Goal: Task Accomplishment & Management: Manage account settings

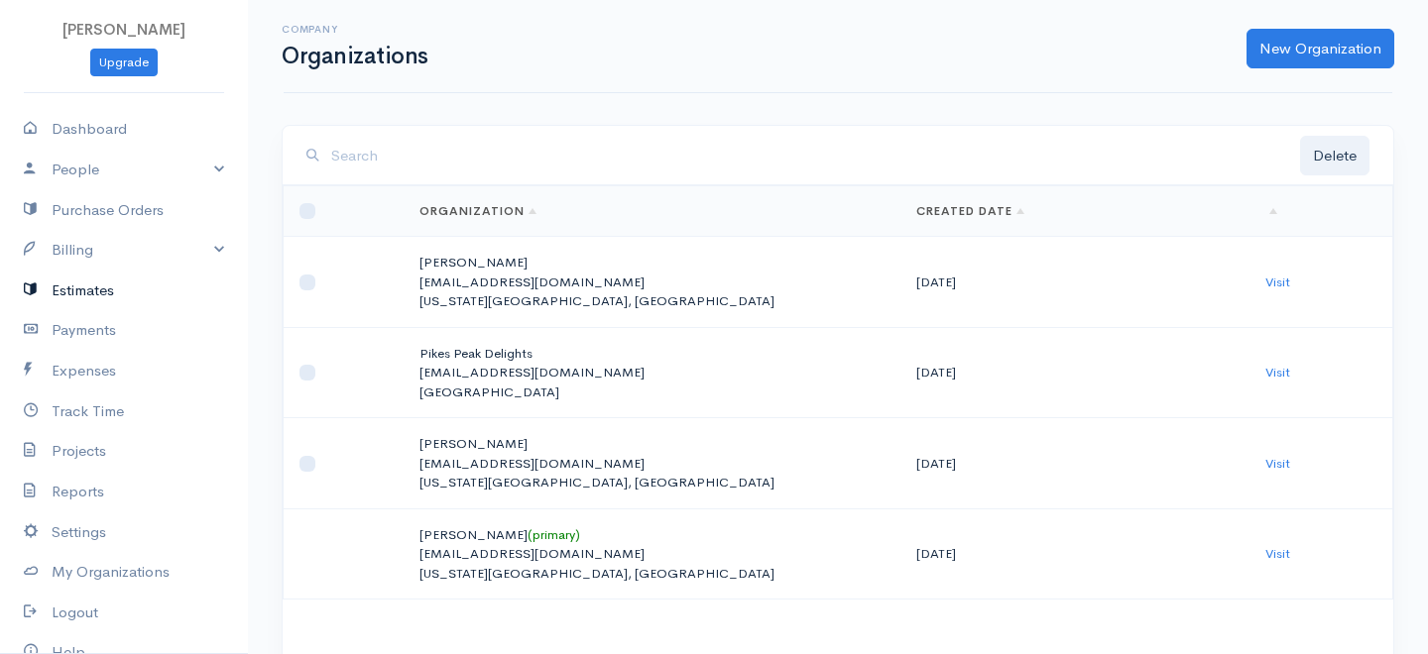
click at [79, 271] on link "Estimates" at bounding box center [124, 291] width 248 height 41
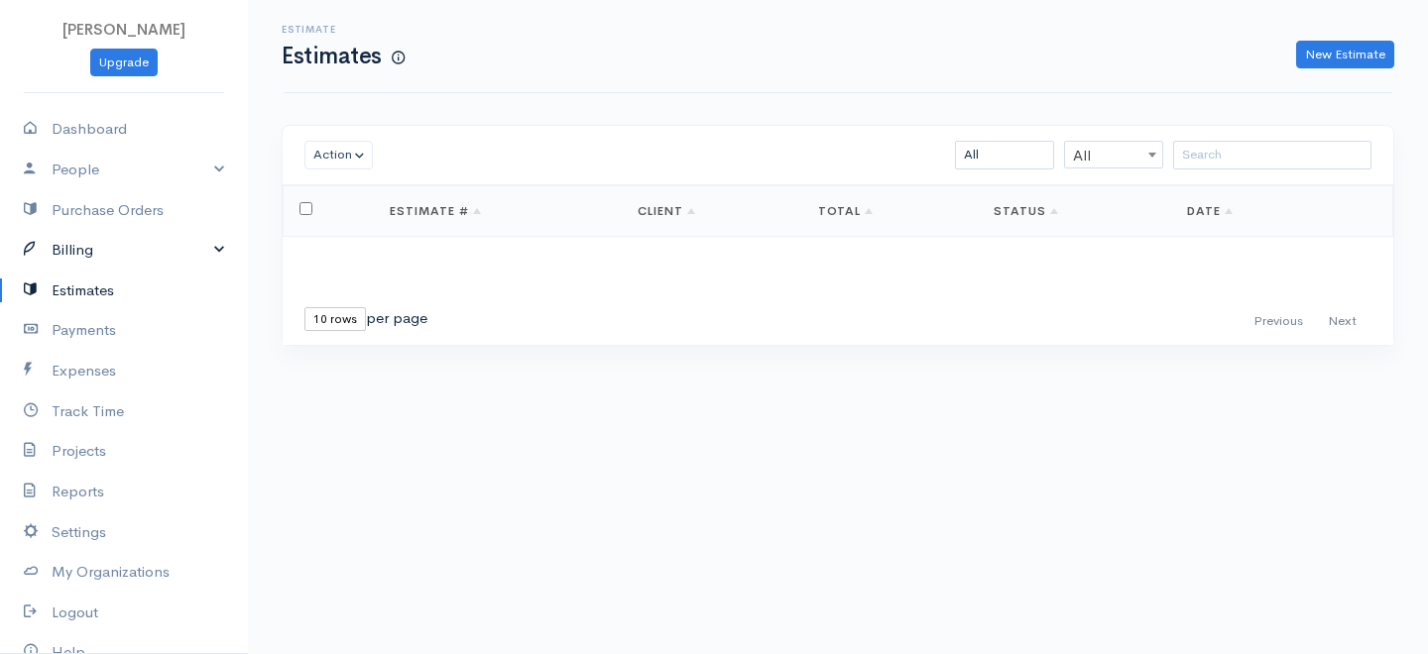
click at [93, 253] on link "Billing" at bounding box center [124, 250] width 248 height 41
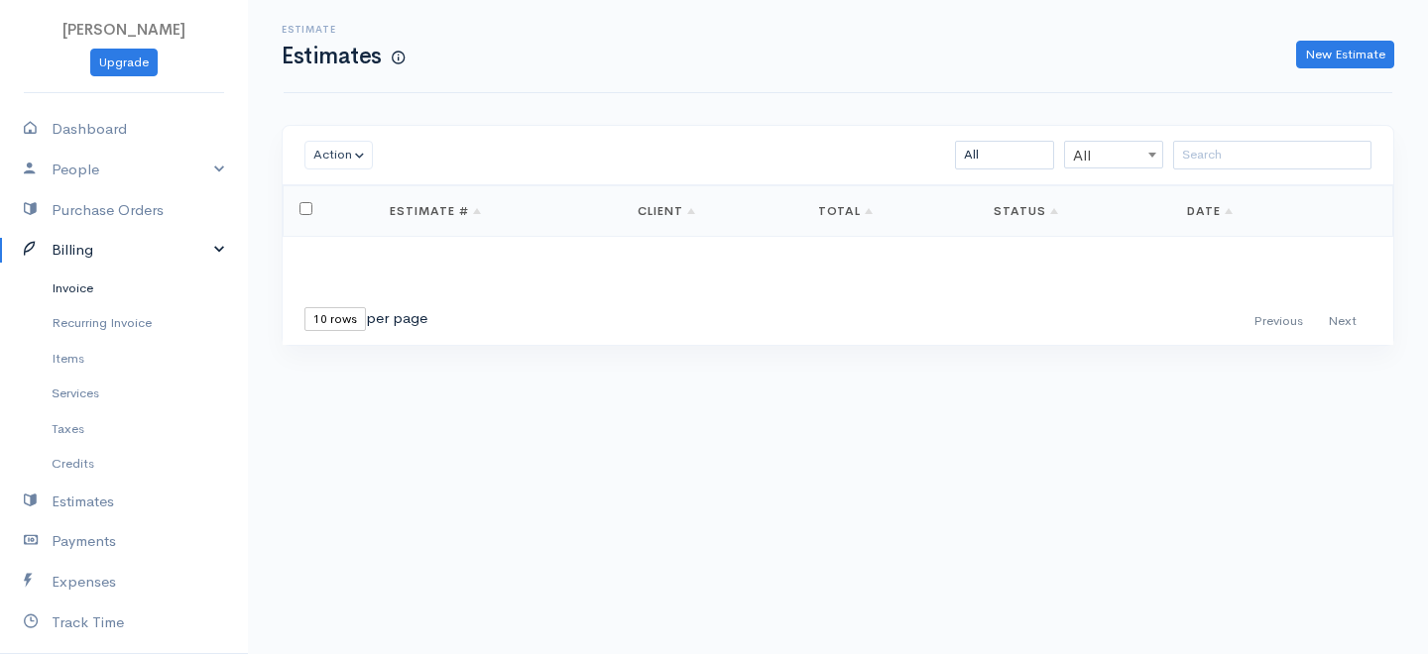
click at [91, 288] on link "Invoice" at bounding box center [124, 289] width 248 height 36
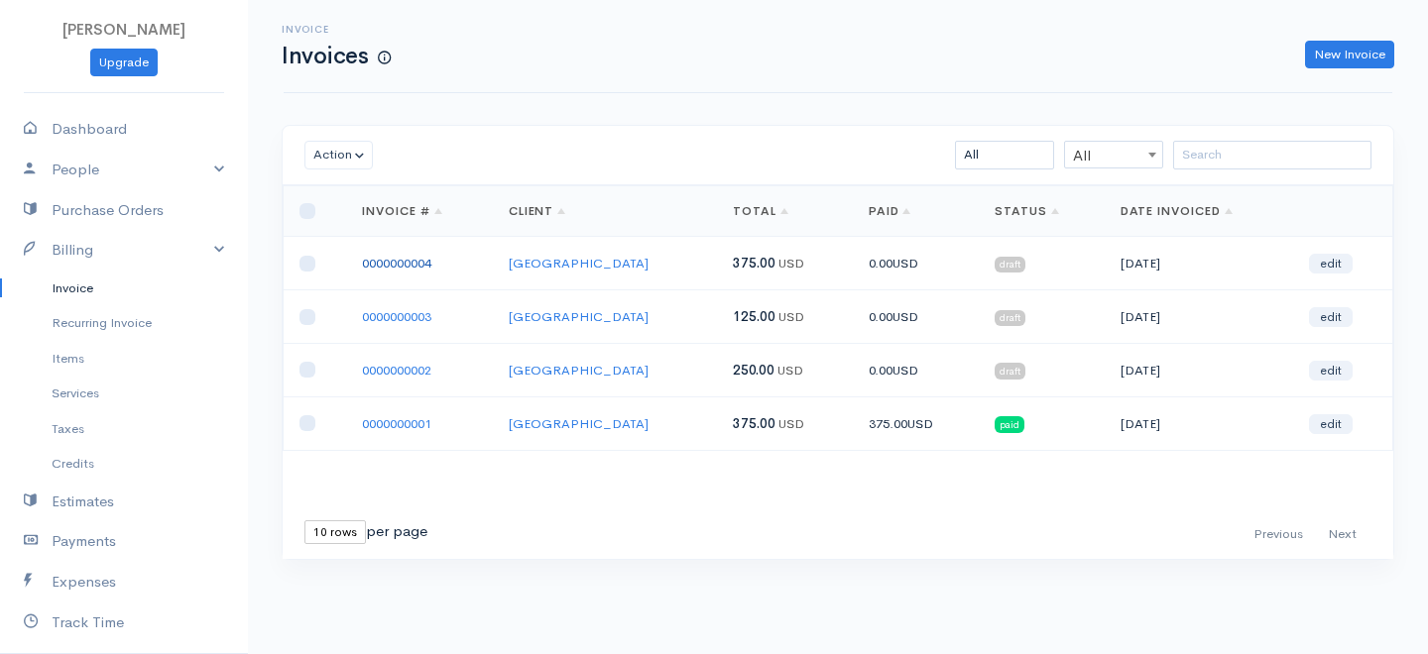
click at [406, 264] on link "0000000004" at bounding box center [396, 263] width 69 height 17
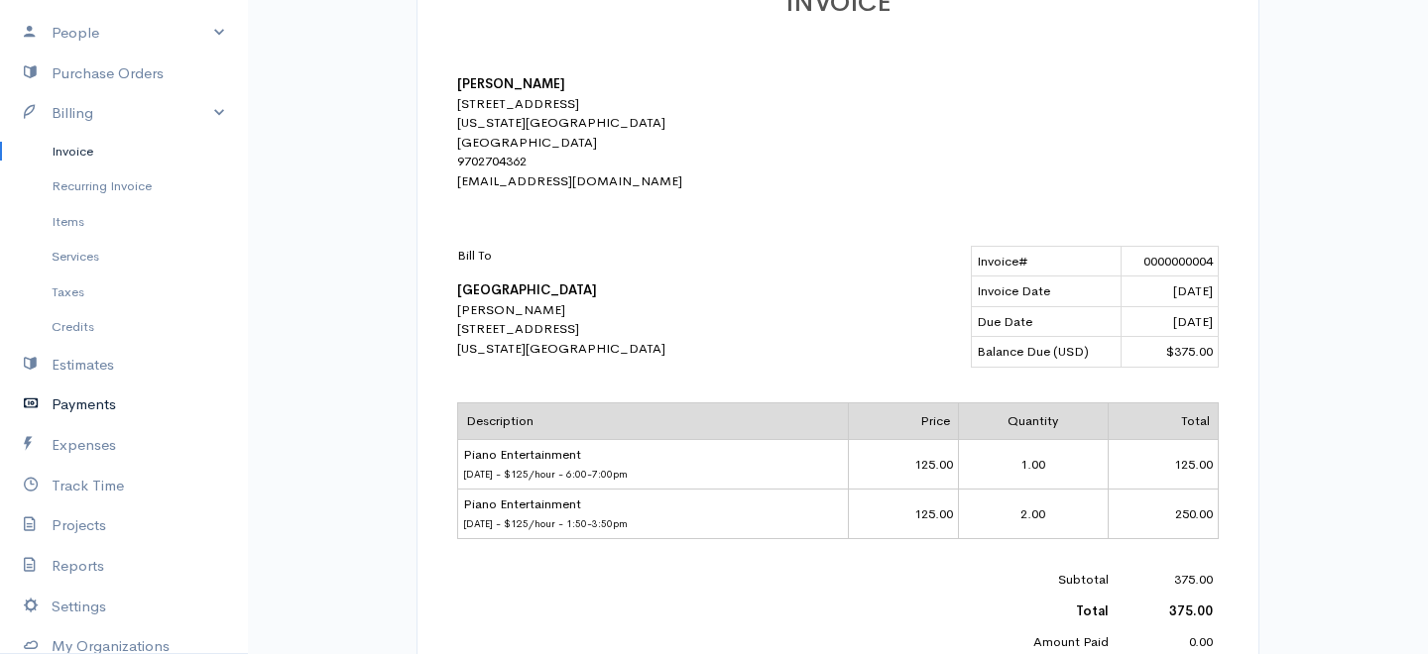
scroll to position [141, 0]
click at [86, 481] on link "Track Time" at bounding box center [124, 482] width 248 height 41
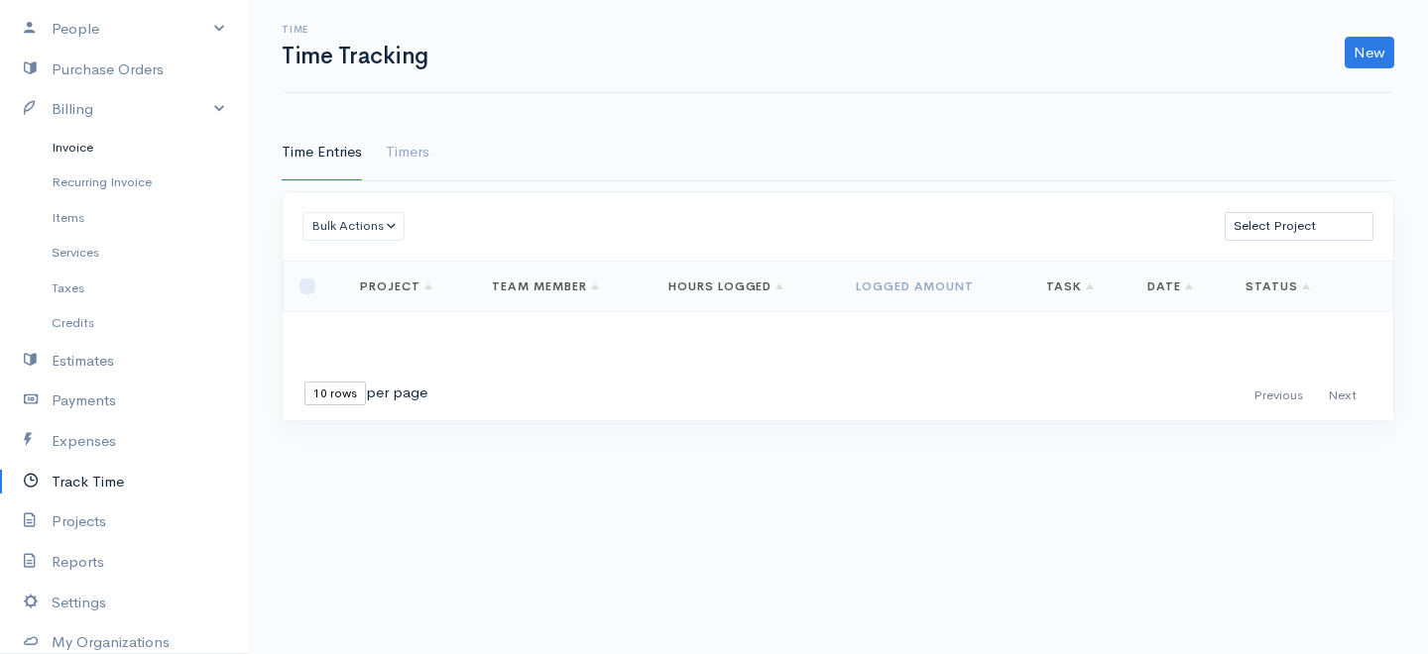
click at [71, 140] on link "Invoice" at bounding box center [124, 148] width 248 height 36
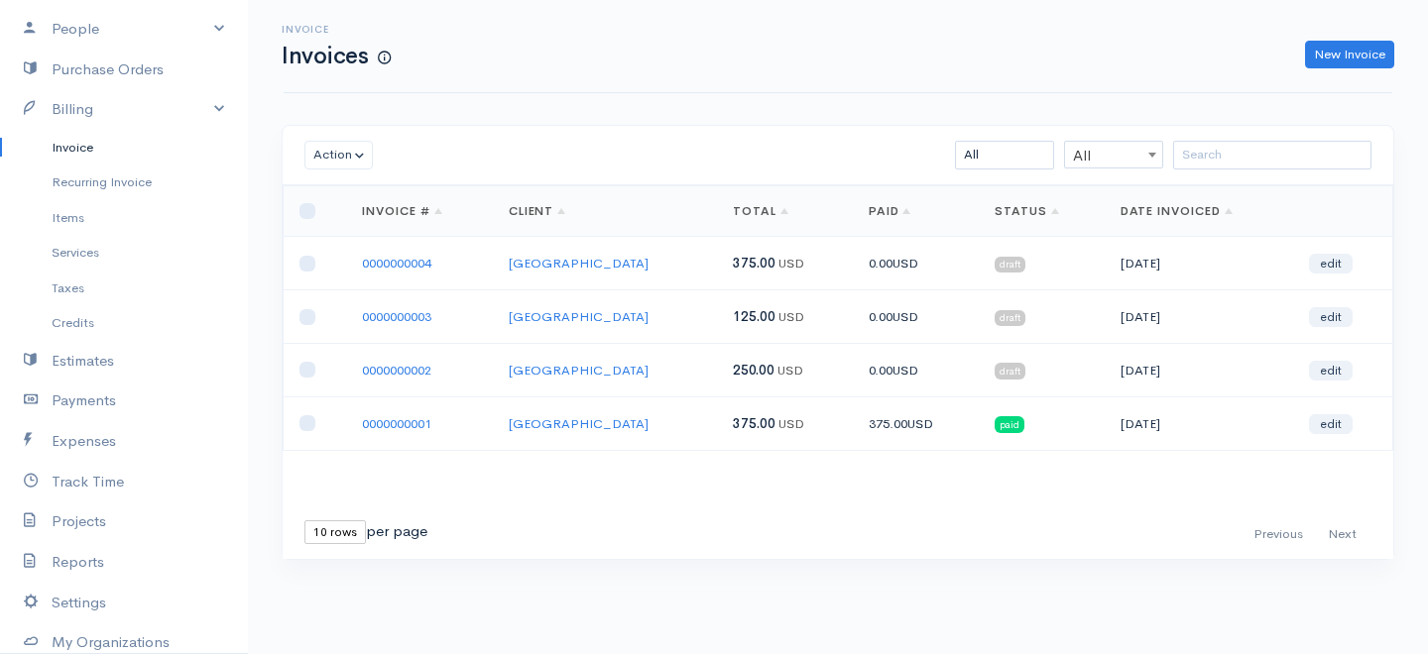
click at [415, 358] on td "0000000002" at bounding box center [419, 371] width 147 height 54
click at [414, 365] on link "0000000002" at bounding box center [396, 370] width 69 height 17
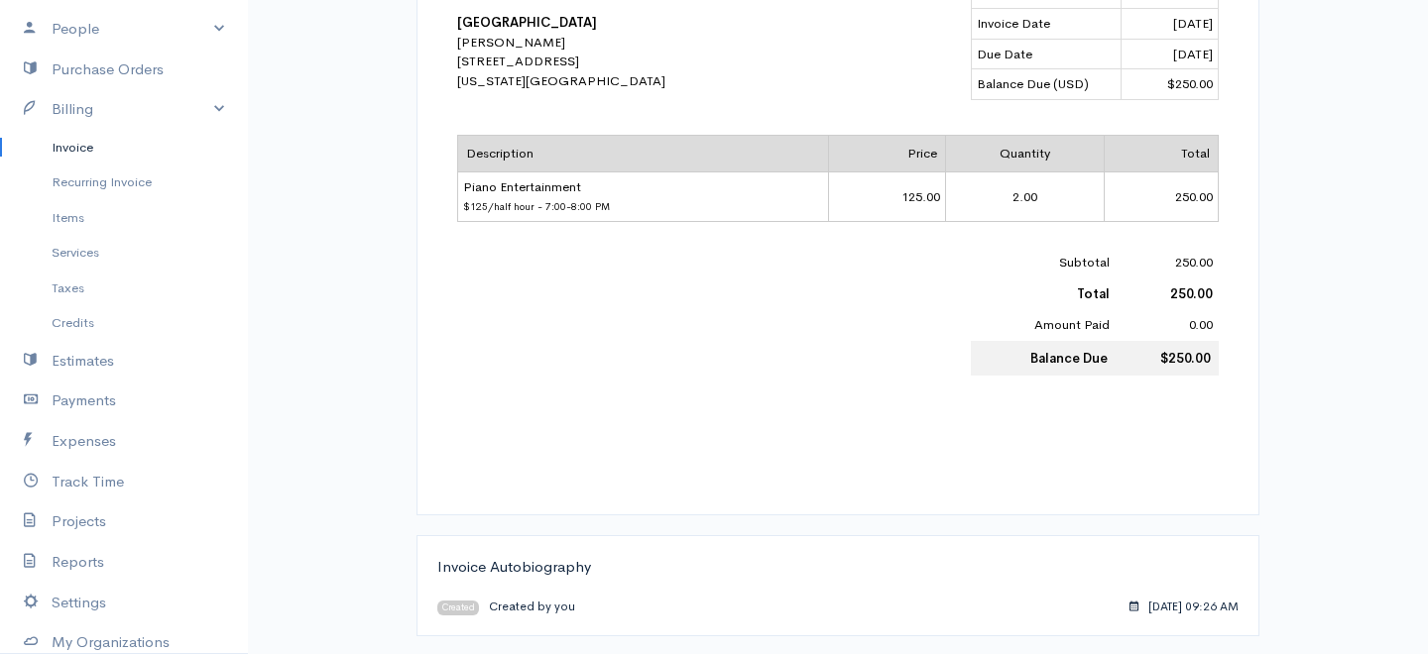
scroll to position [639, 0]
click at [414, 365] on div "Invoice Link [URL][DOMAIN_NAME] Copy Link draft INVOICE [PERSON_NAME] [STREET_A…" at bounding box center [838, 89] width 1132 height 1130
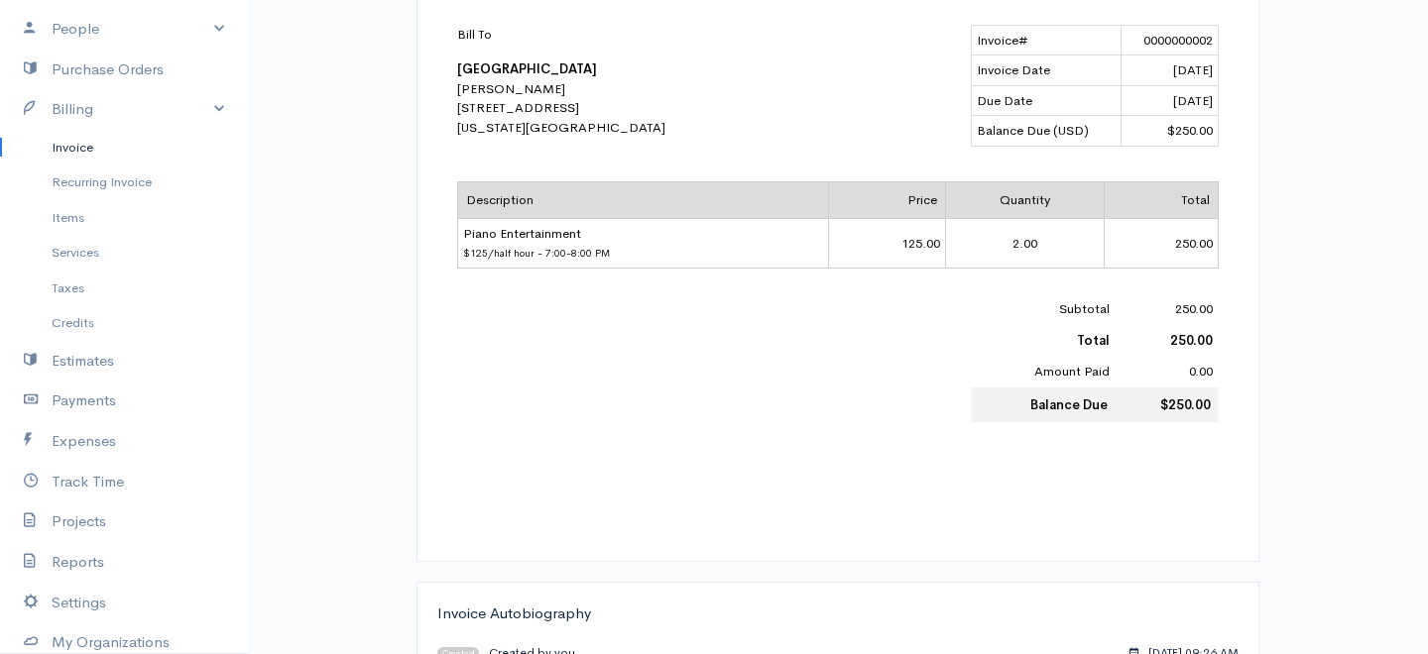
scroll to position [0, 0]
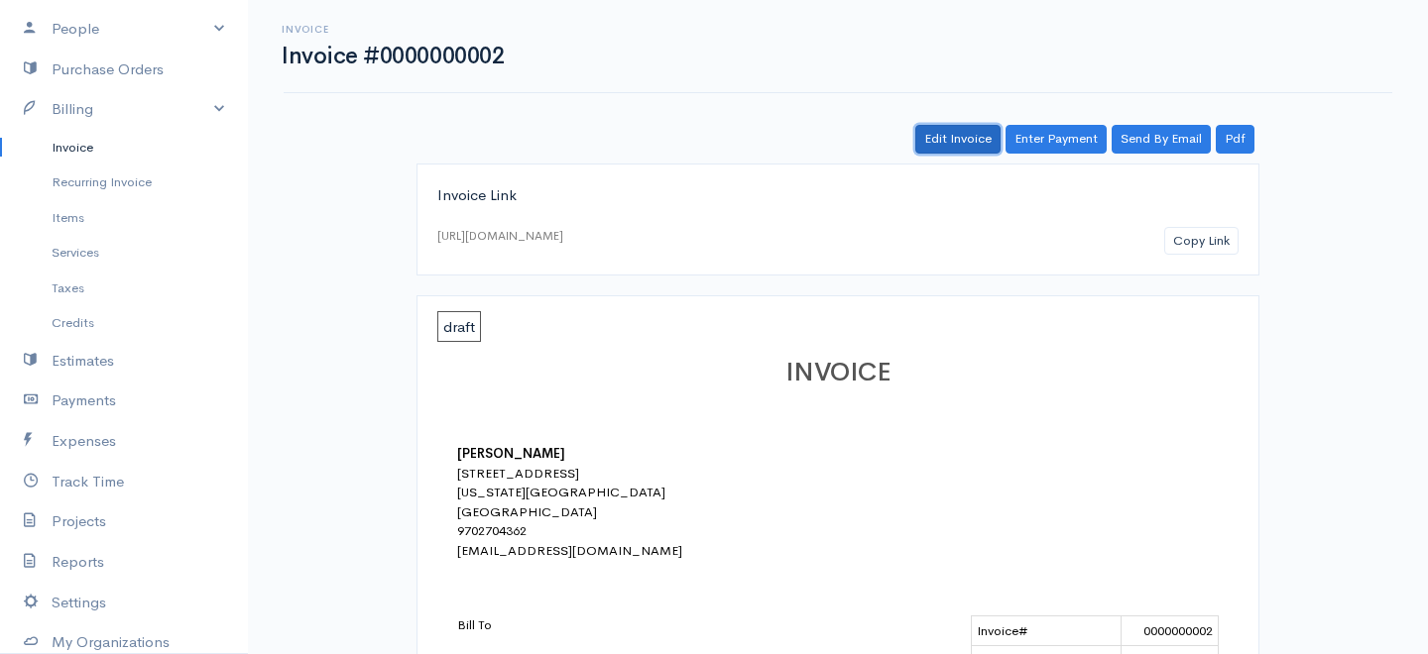
click at [967, 138] on link "Edit Invoice" at bounding box center [957, 139] width 85 height 29
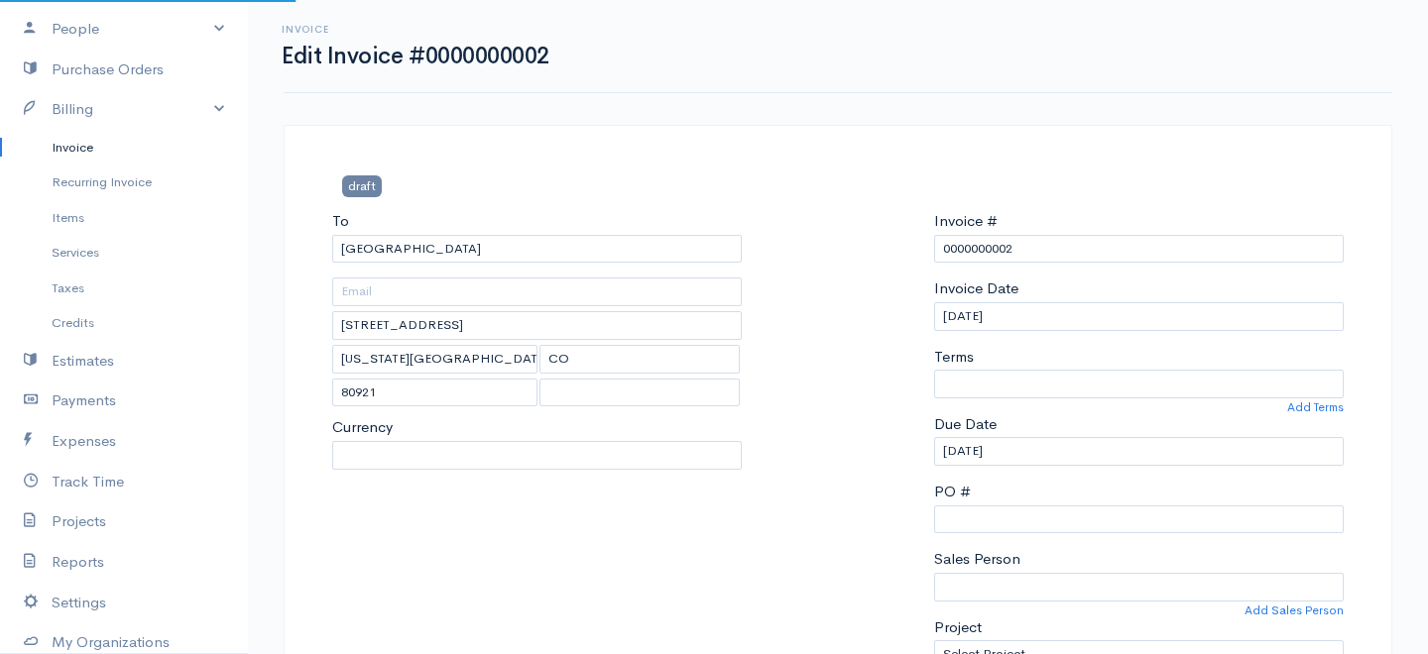
select select "[GEOGRAPHIC_DATA]"
select select "0"
select select "USD"
click at [61, 149] on link "Invoice" at bounding box center [124, 148] width 248 height 36
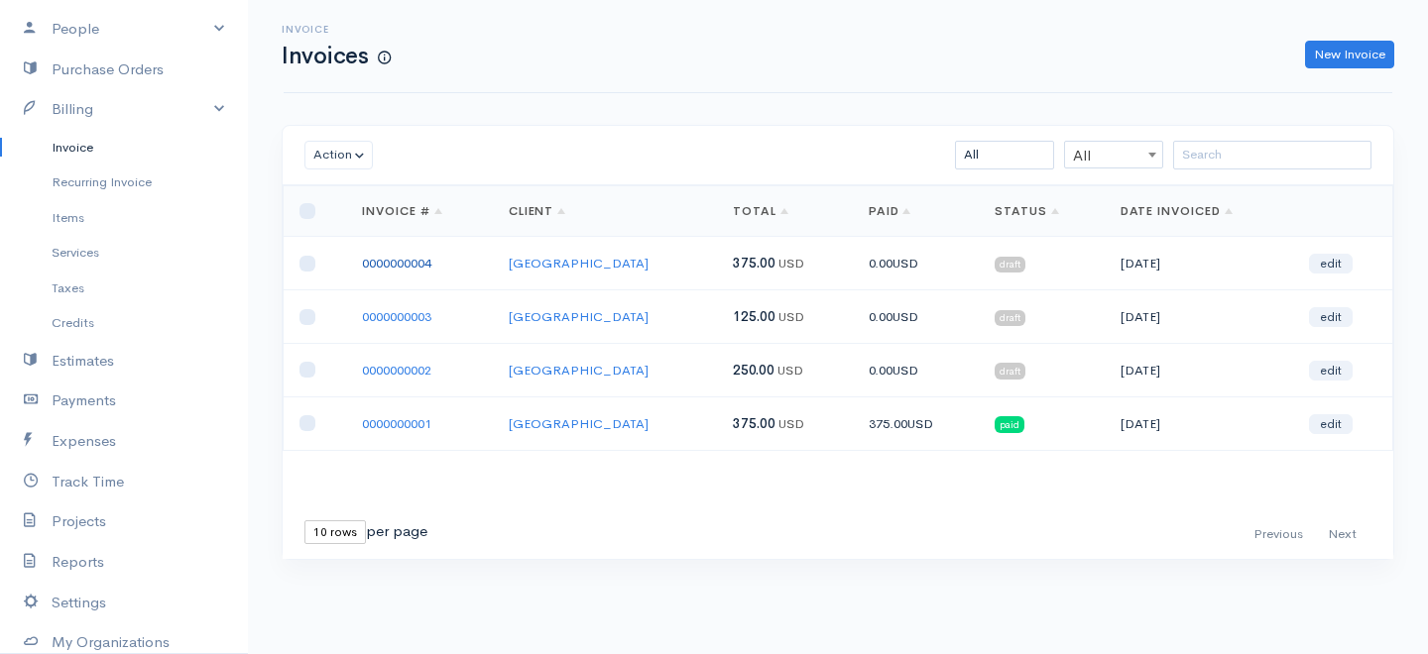
click at [431, 263] on link "0000000004" at bounding box center [396, 263] width 69 height 17
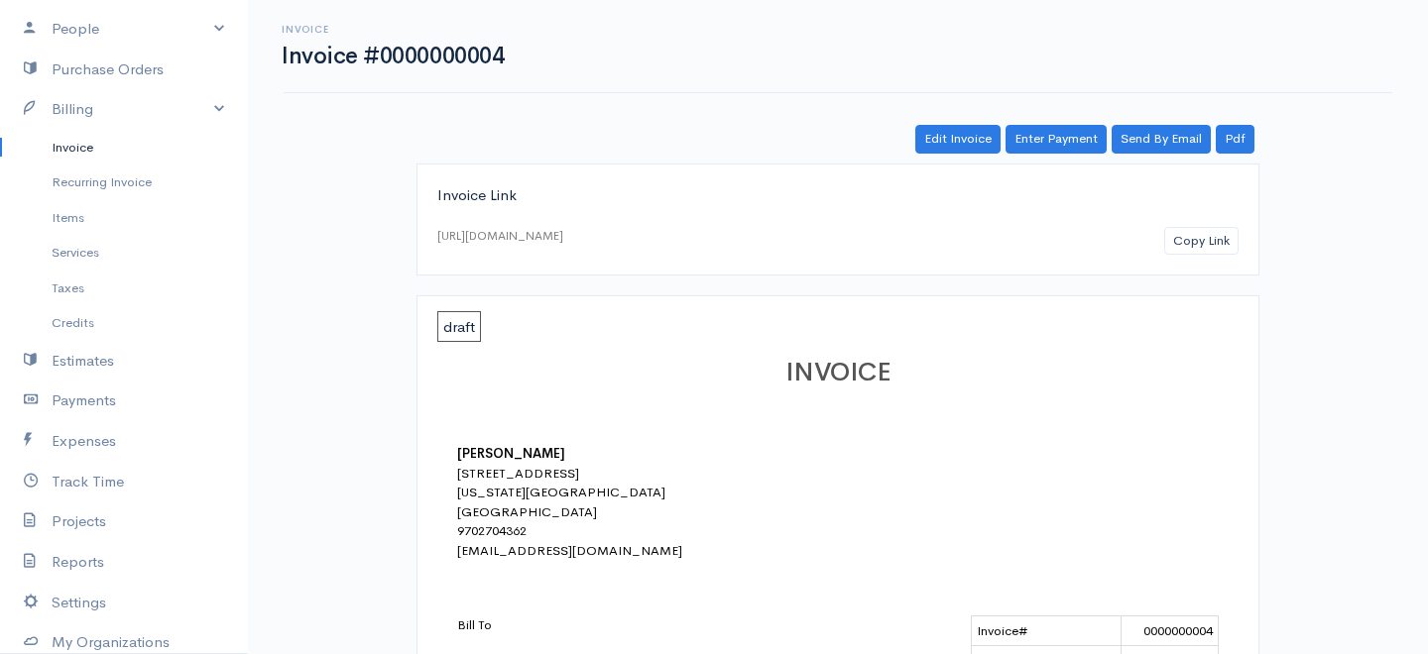
click at [962, 123] on div "Invoice Invoice #0000000004 Actions Edit Invoice Enter Payment Print Send By Em…" at bounding box center [838, 647] width 1180 height 1294
click at [963, 133] on link "Edit Invoice" at bounding box center [957, 139] width 85 height 29
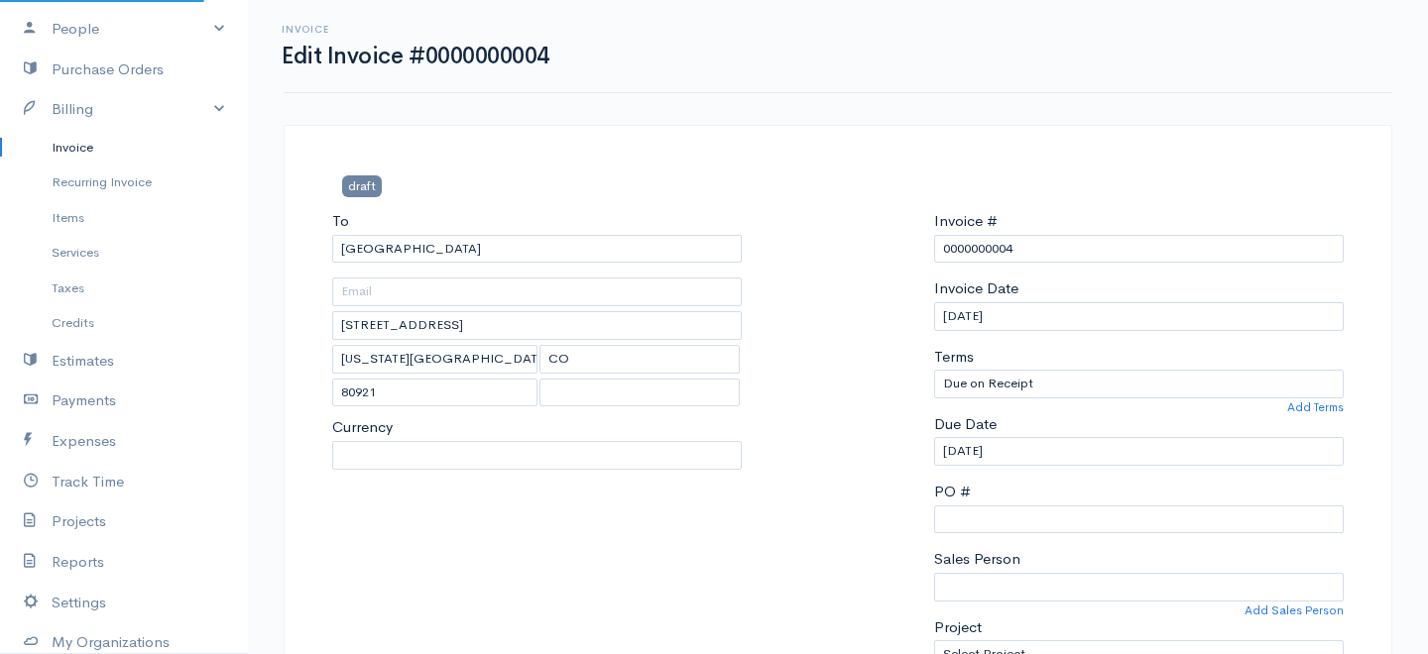
select select "[GEOGRAPHIC_DATA]"
select select "USD"
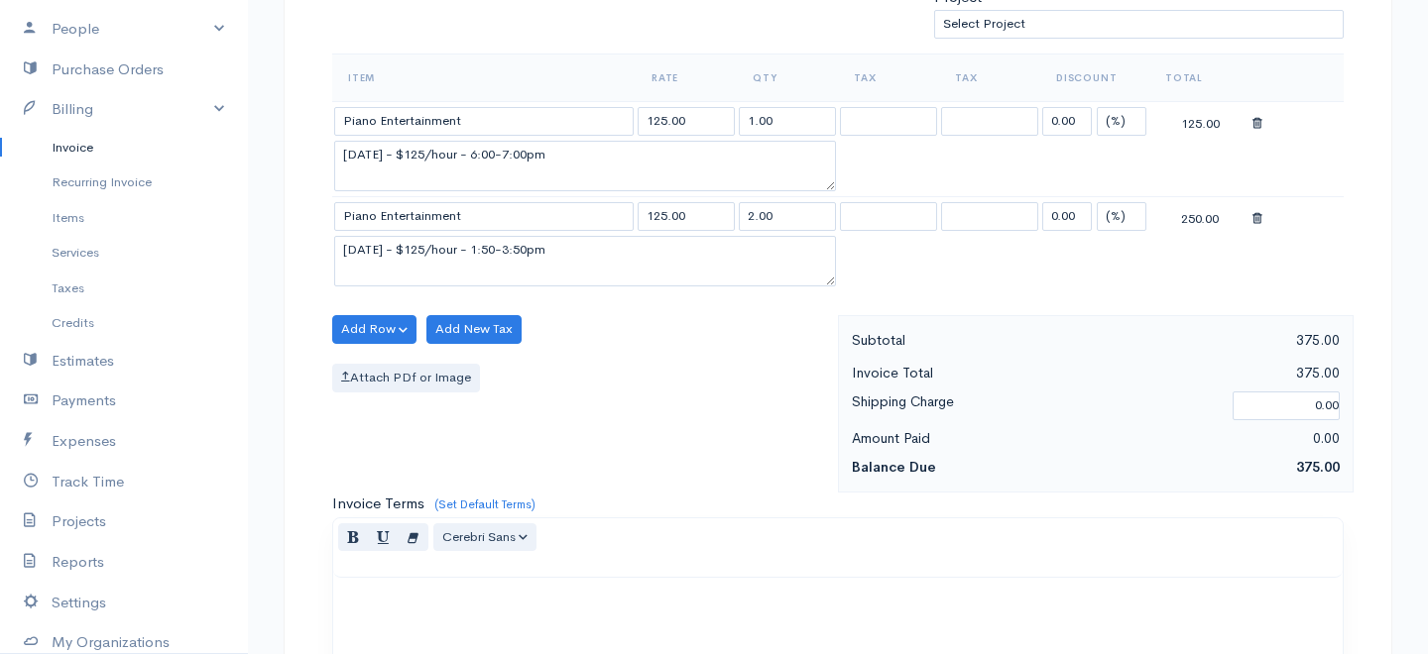
scroll to position [627, 0]
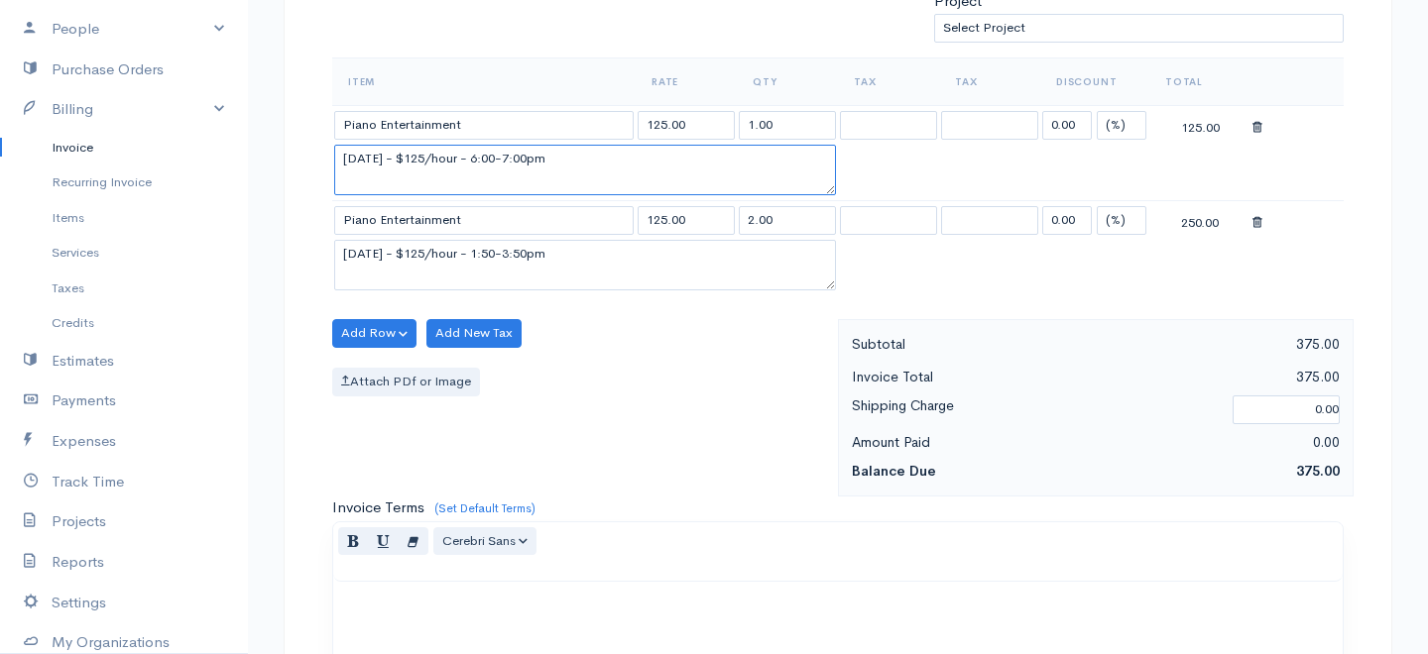
click at [437, 160] on textarea "[DATE] - $125/hour - 6:00-7:00pm" at bounding box center [585, 171] width 502 height 52
drag, startPoint x: 561, startPoint y: 159, endPoint x: 536, endPoint y: 162, distance: 25.0
click at [536, 162] on textarea "[DATE] - $125/half-hour - 6:00-7:00pm" at bounding box center [585, 171] width 502 height 52
type textarea "[DATE] - $125/half-hour - 6:00-6:30pm"
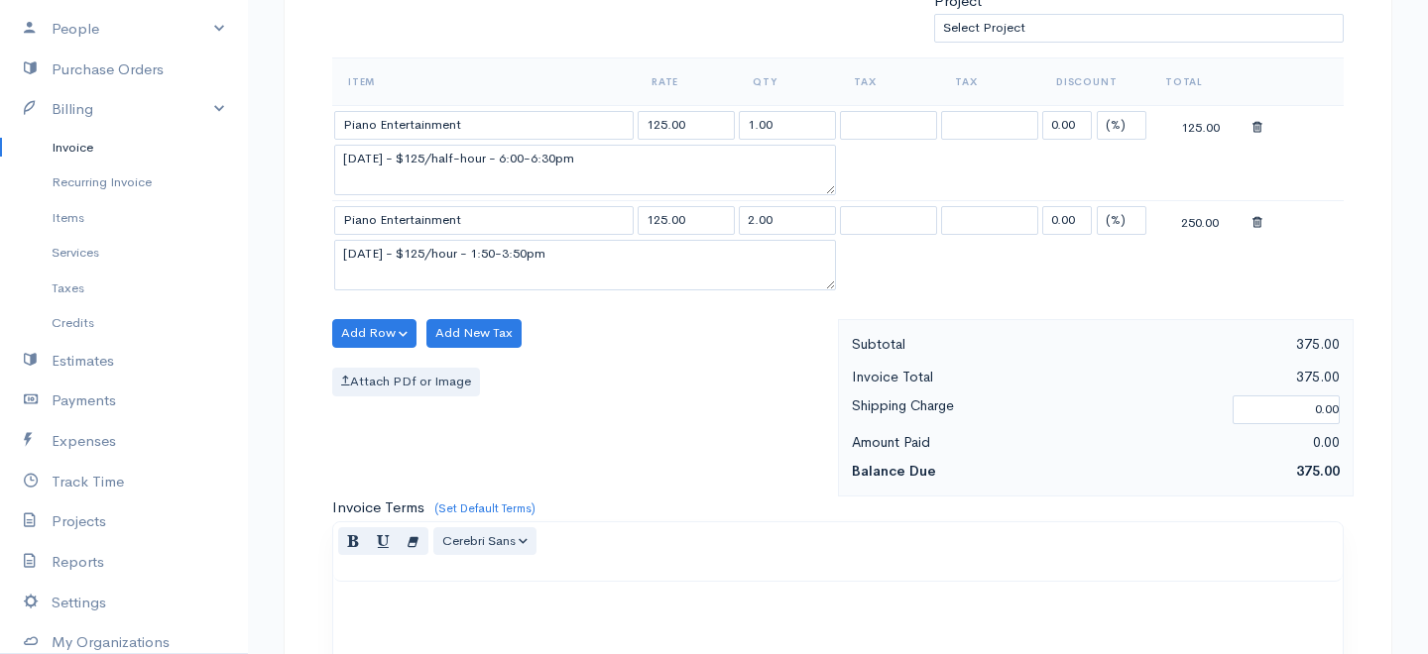
click at [1252, 229] on span at bounding box center [1257, 222] width 10 height 17
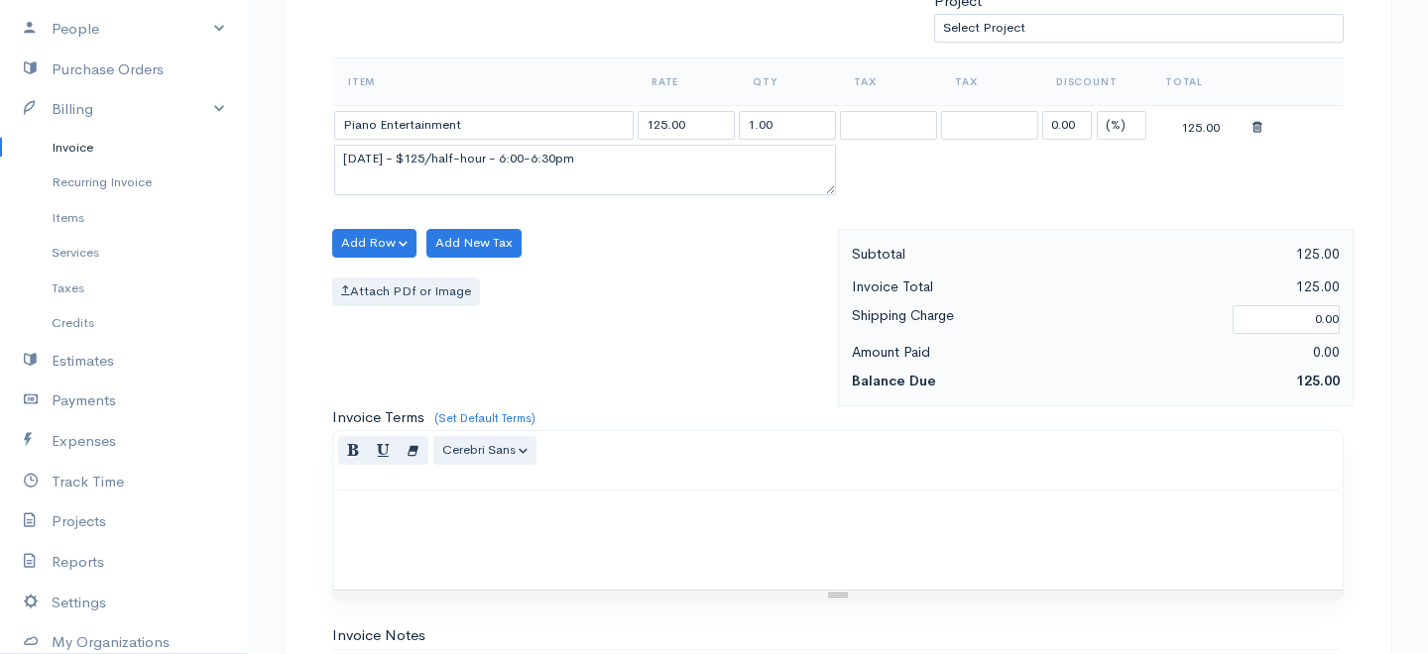
click at [1251, 229] on div "Subtotal 125.00 Invoice Total 125.00 Shipping Charge 0.00 Amount Paid 0.00 Bala…" at bounding box center [1096, 317] width 516 height 177
click at [1087, 159] on table "Item Rate Qty Tax Tax Discount Total Piano Entertainment 125.00 1.00 0.00 (%) F…" at bounding box center [837, 132] width 1011 height 148
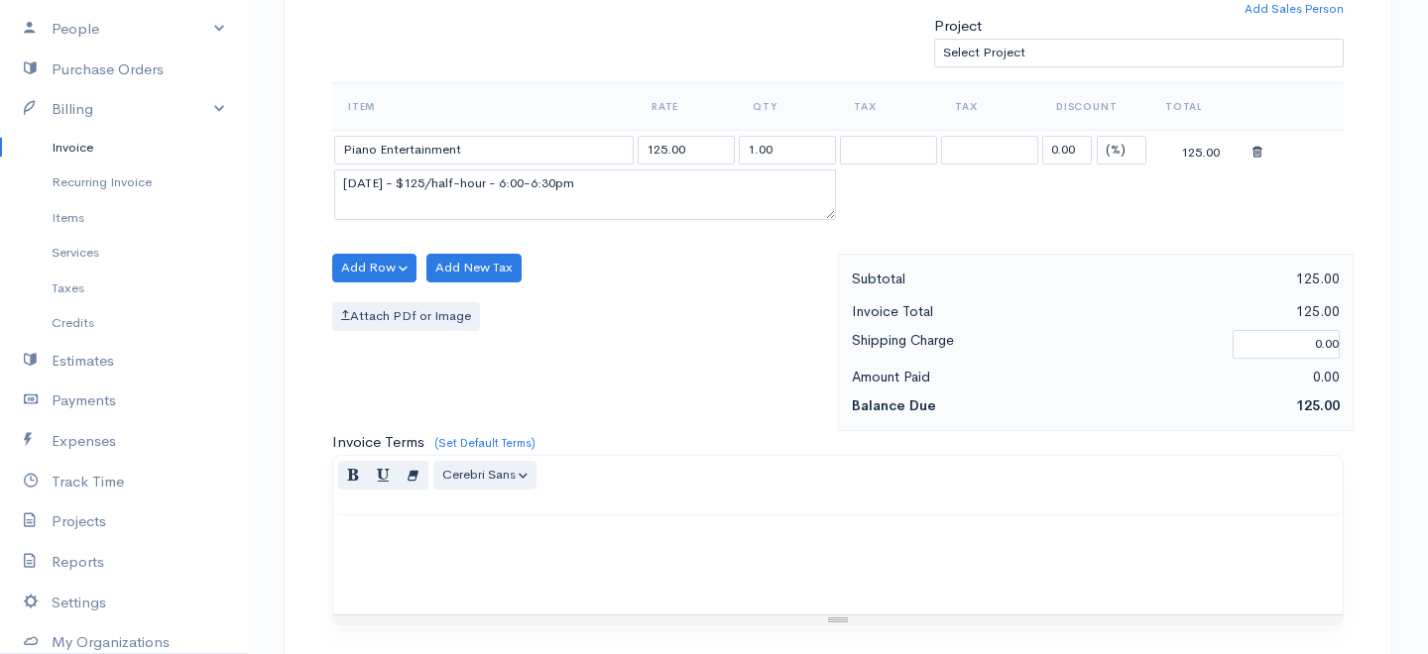
scroll to position [601, 0]
drag, startPoint x: 638, startPoint y: 180, endPoint x: 903, endPoint y: 133, distance: 268.9
click at [891, 133] on tbody "Piano Entertainment 125.00 1.00 0.00 (%) Flat 125.00 [DATE] - $125/half-hour - …" at bounding box center [837, 181] width 1011 height 100
click at [893, 181] on table "Item Rate Qty Tax Tax Discount Total Piano Entertainment 125.00 1.00 0.00 (%) F…" at bounding box center [837, 157] width 1011 height 148
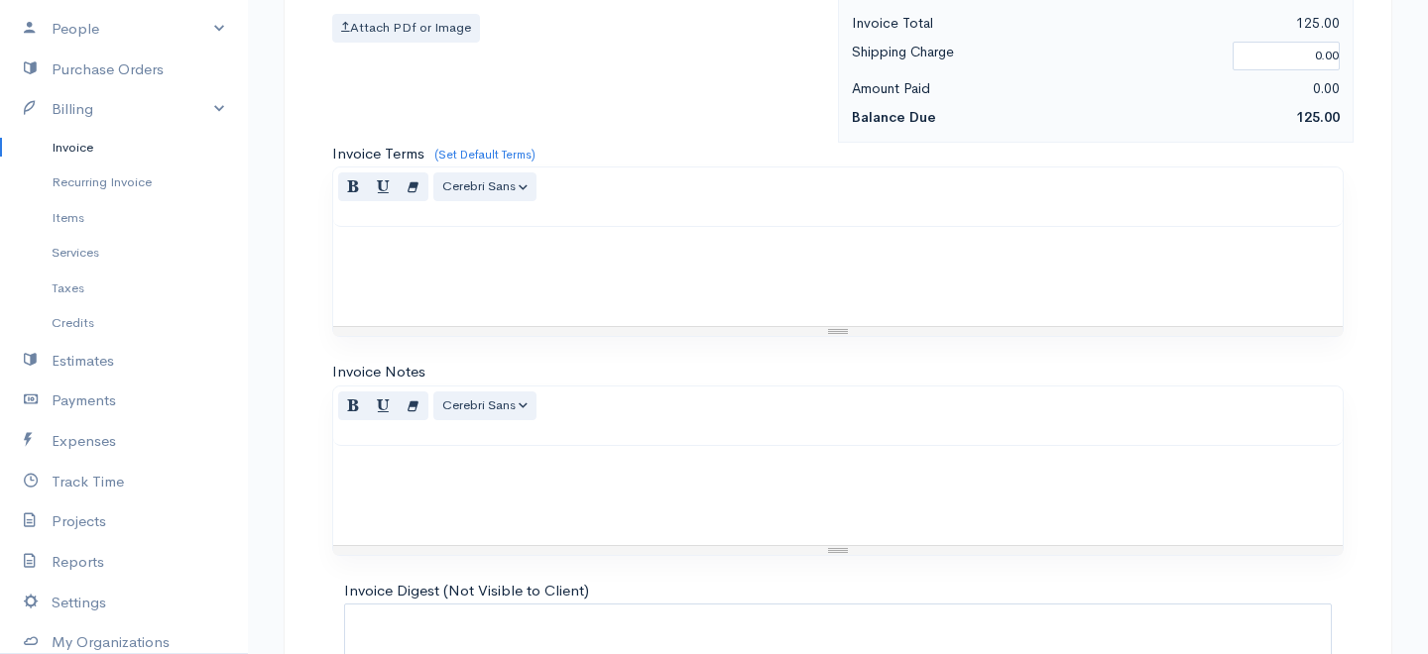
scroll to position [1065, 0]
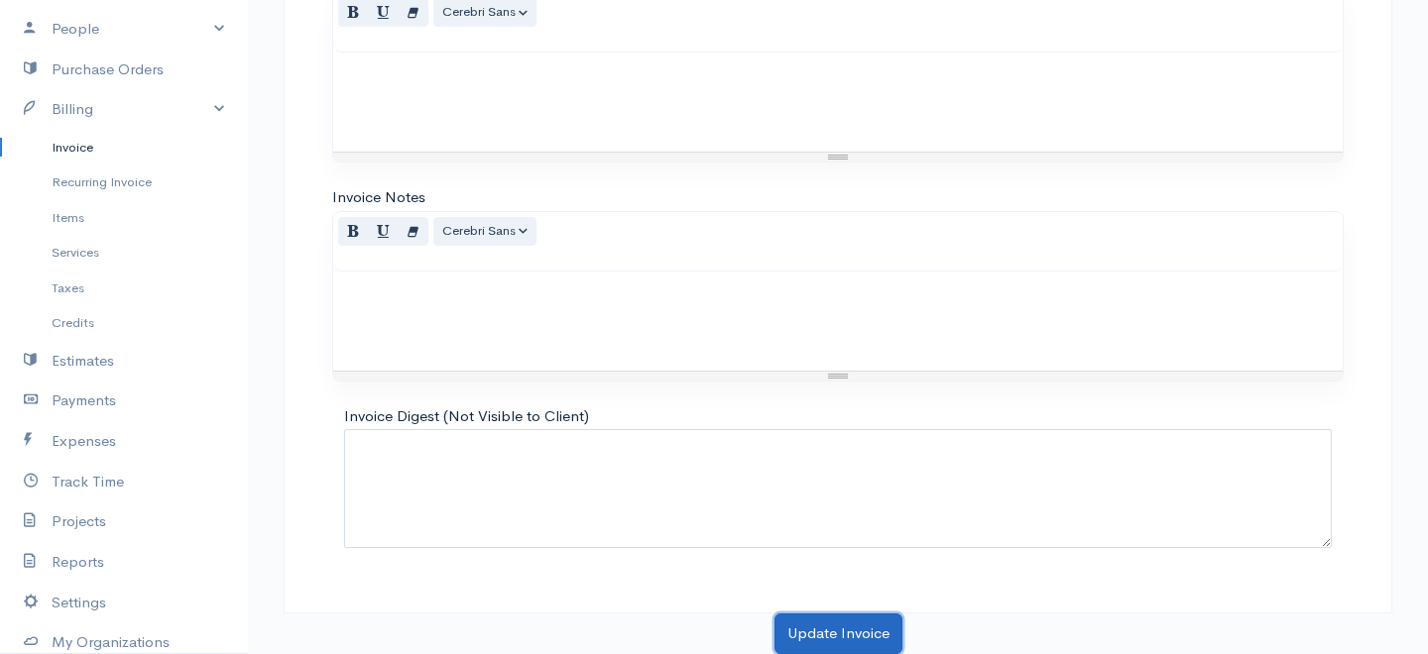
click at [838, 643] on button "Update Invoice" at bounding box center [838, 634] width 128 height 41
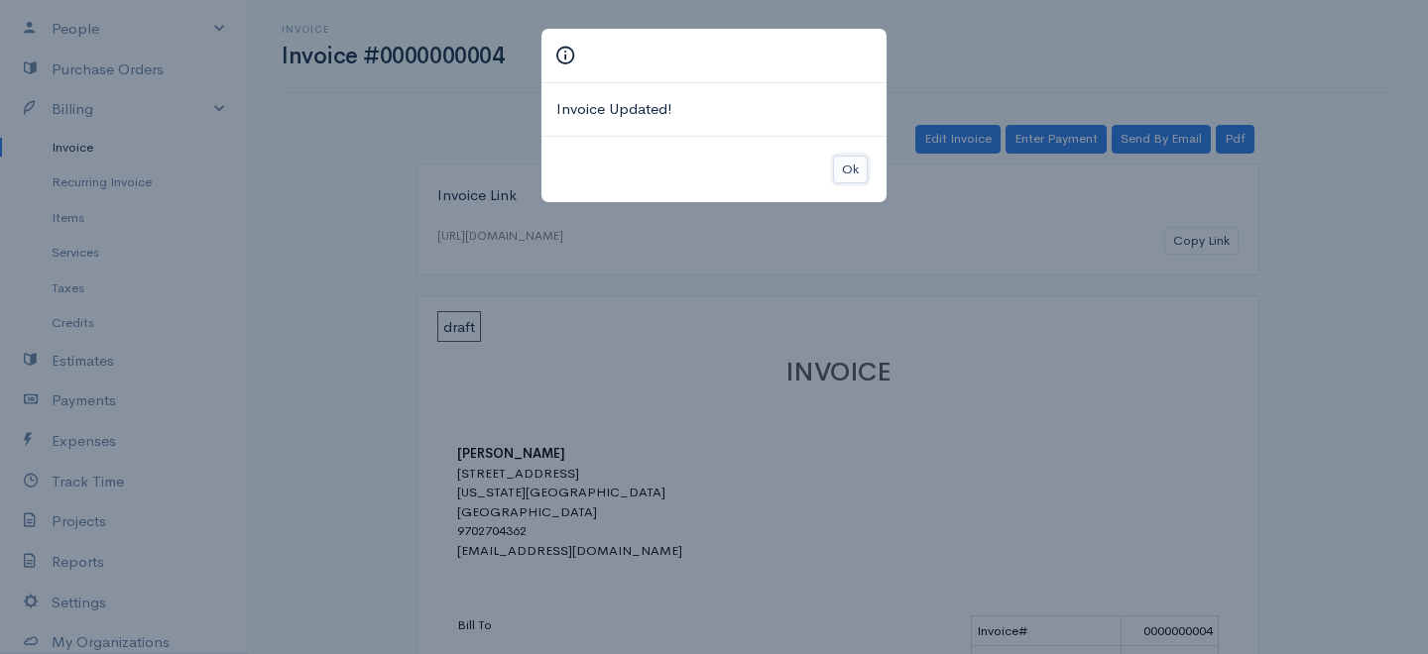
click at [840, 171] on button "Ok" at bounding box center [850, 170] width 35 height 29
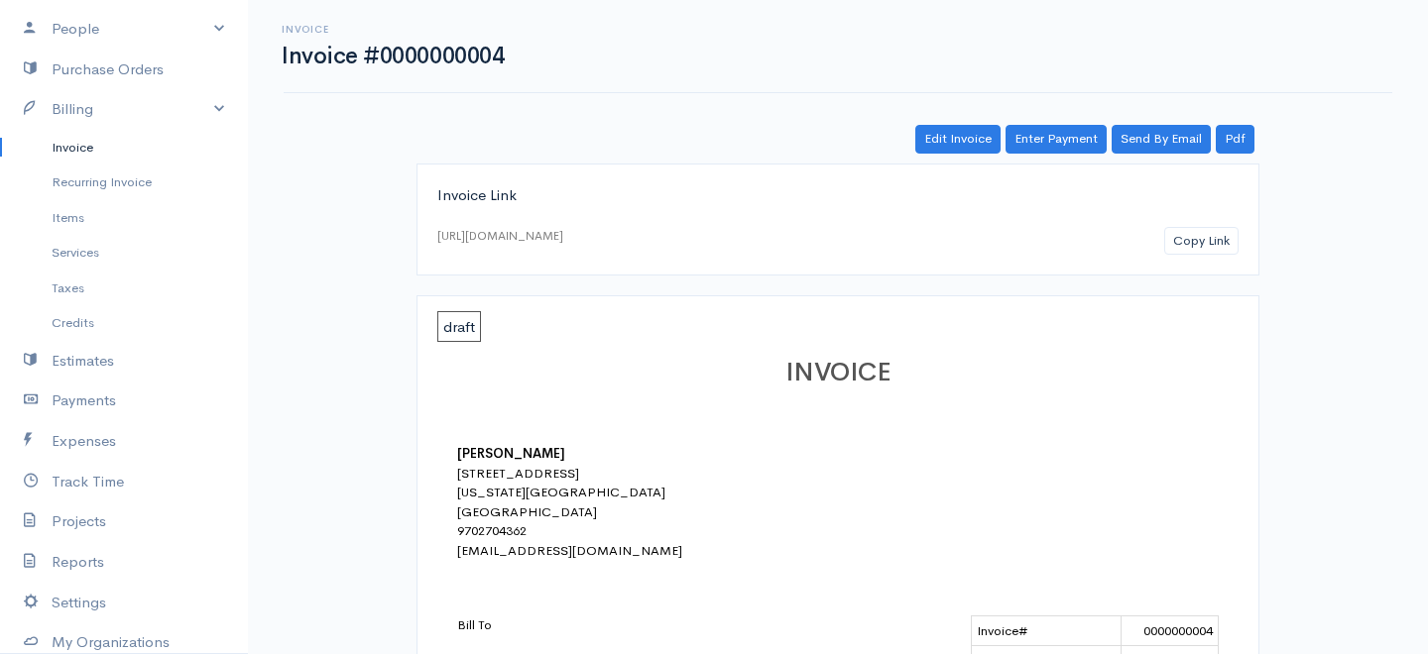
click at [106, 143] on link "Invoice" at bounding box center [124, 148] width 248 height 36
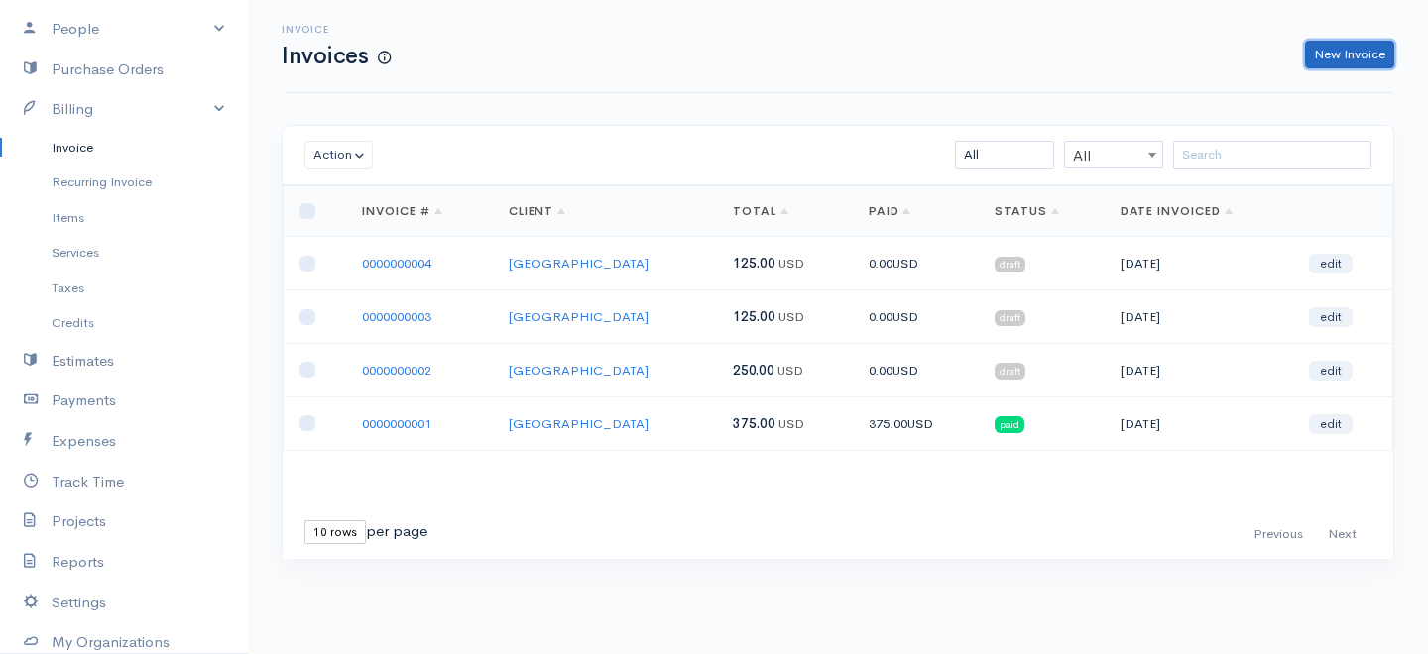
click at [1356, 54] on link "New Invoice" at bounding box center [1349, 55] width 89 height 29
select select "[GEOGRAPHIC_DATA]"
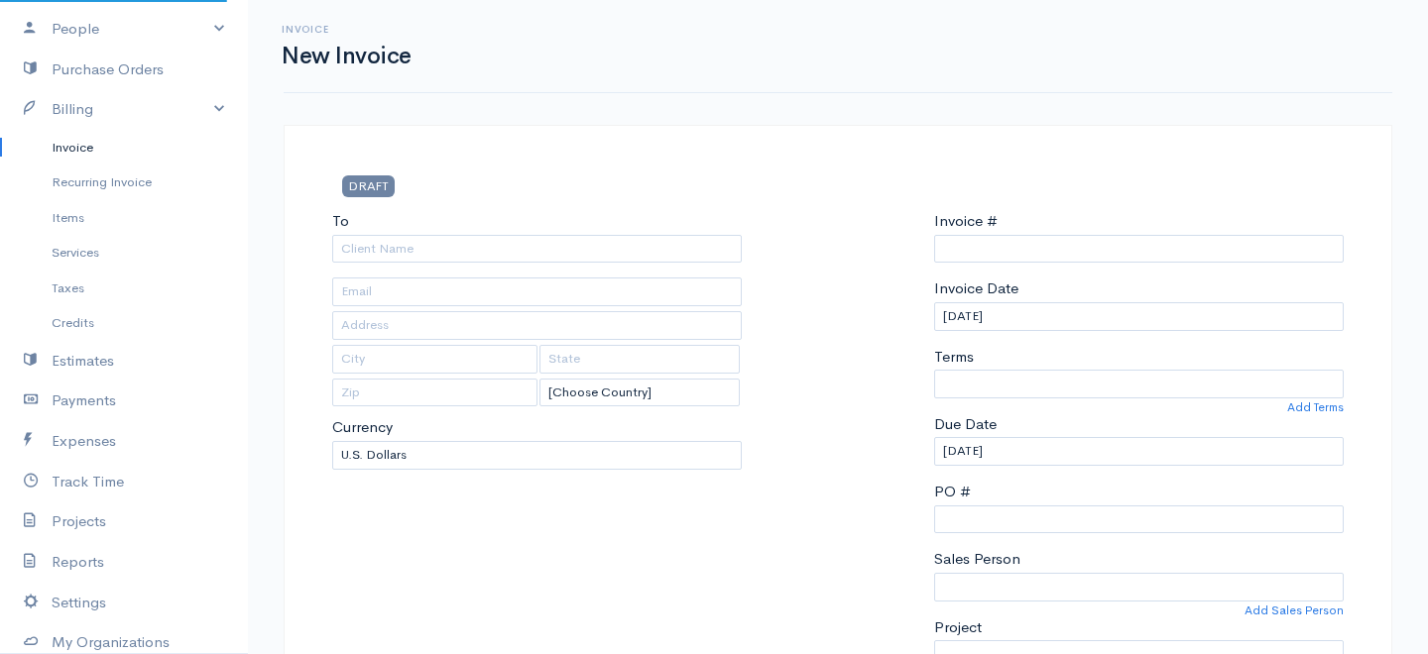
type input "0000000005"
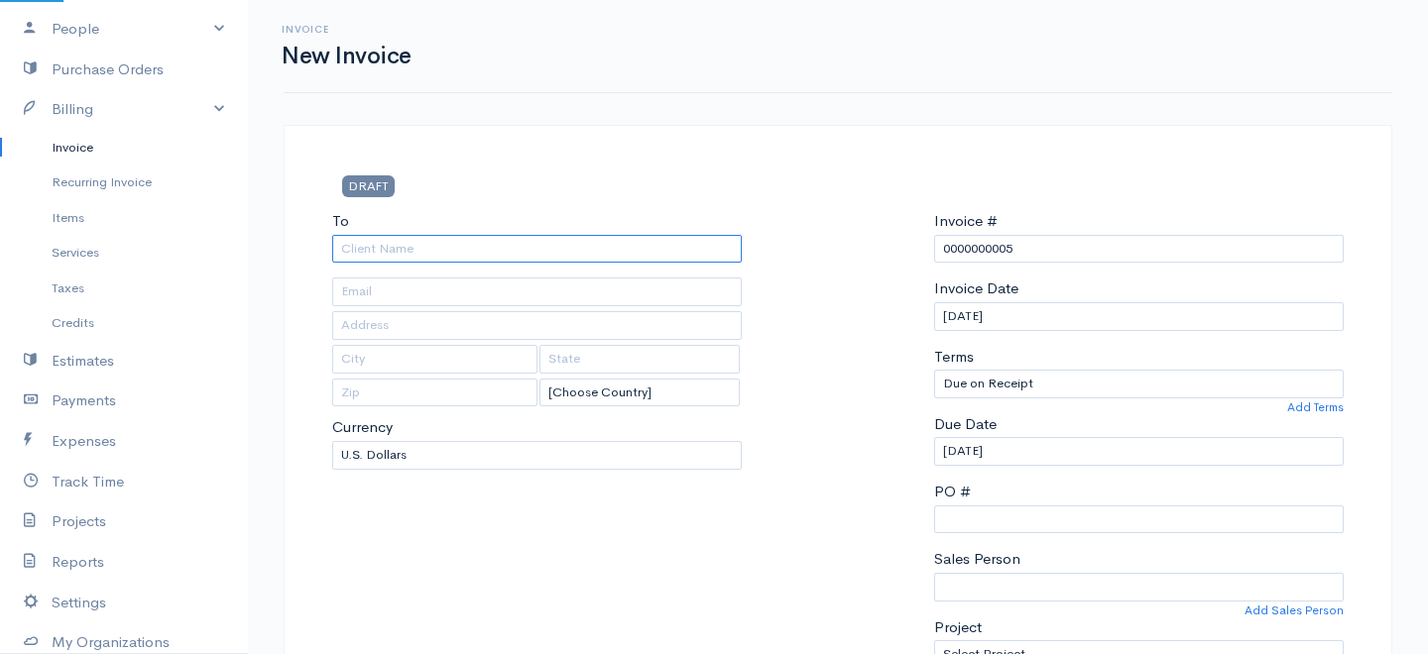
click at [706, 242] on input "To" at bounding box center [536, 249] width 409 height 29
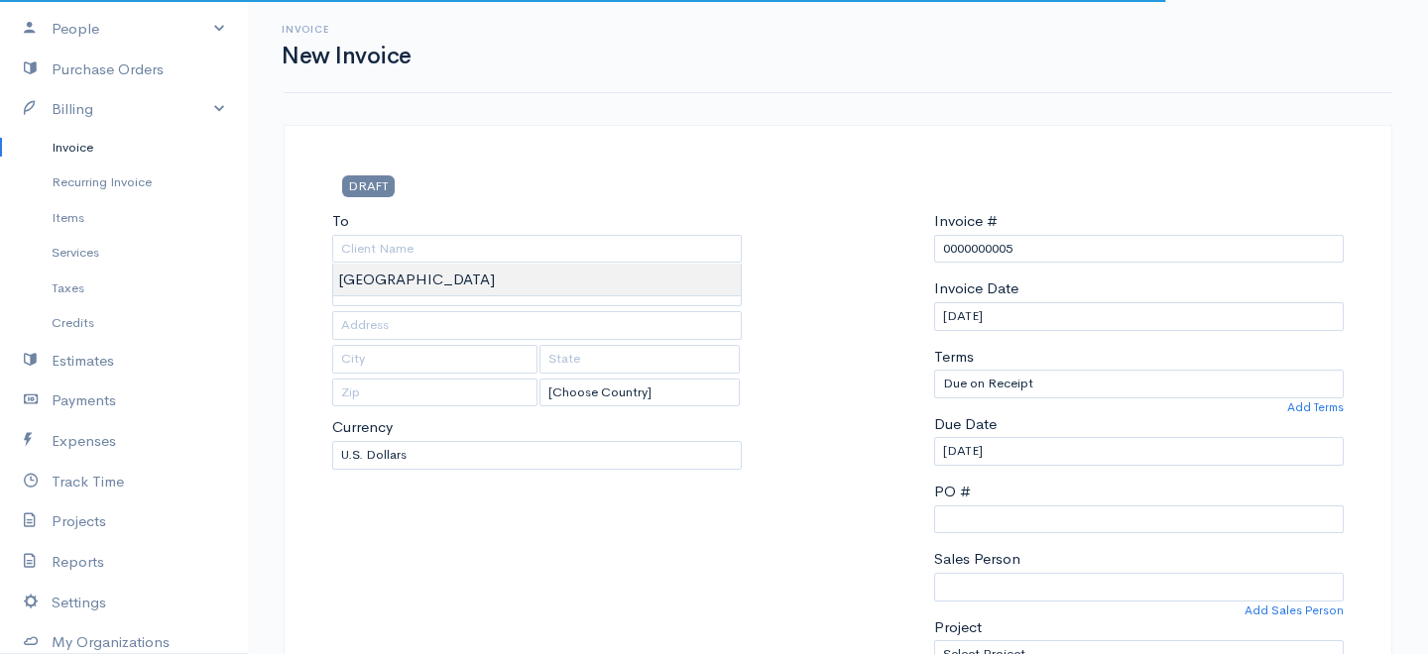
type input "[GEOGRAPHIC_DATA]"
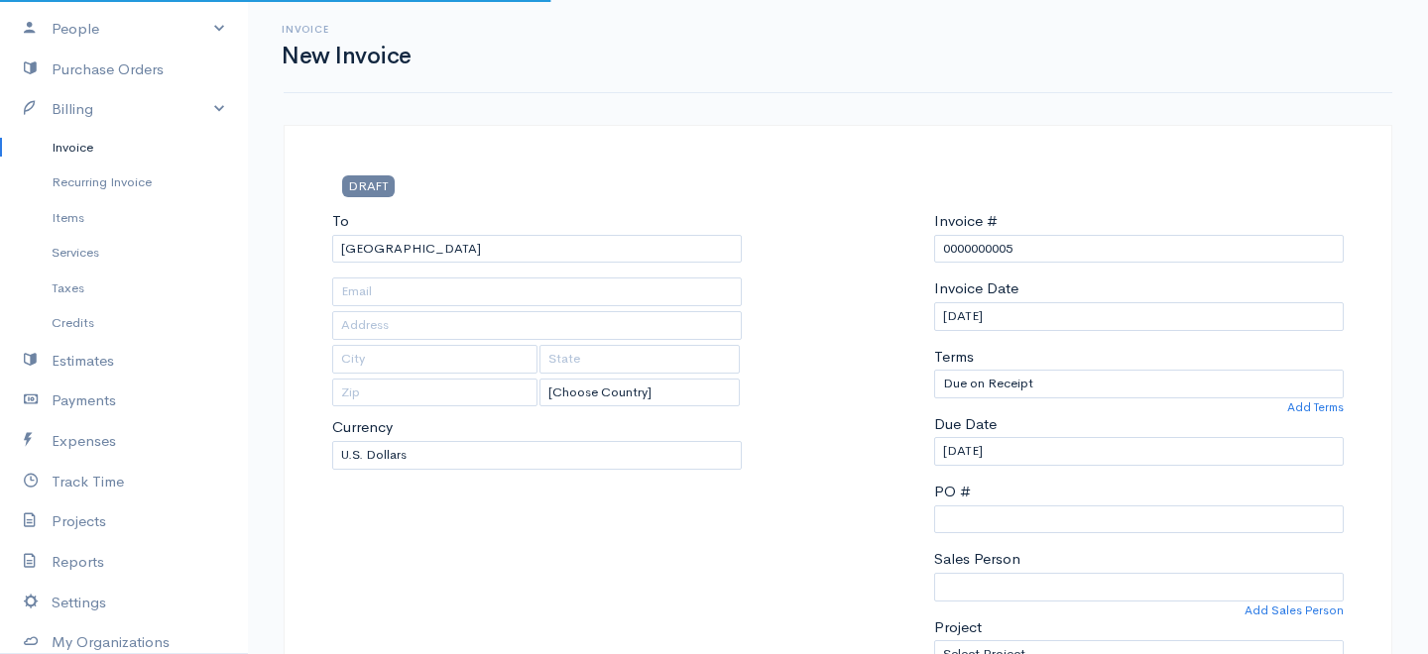
type input "[STREET_ADDRESS]"
type input "[US_STATE][GEOGRAPHIC_DATA]"
type input "CO"
type input "80921"
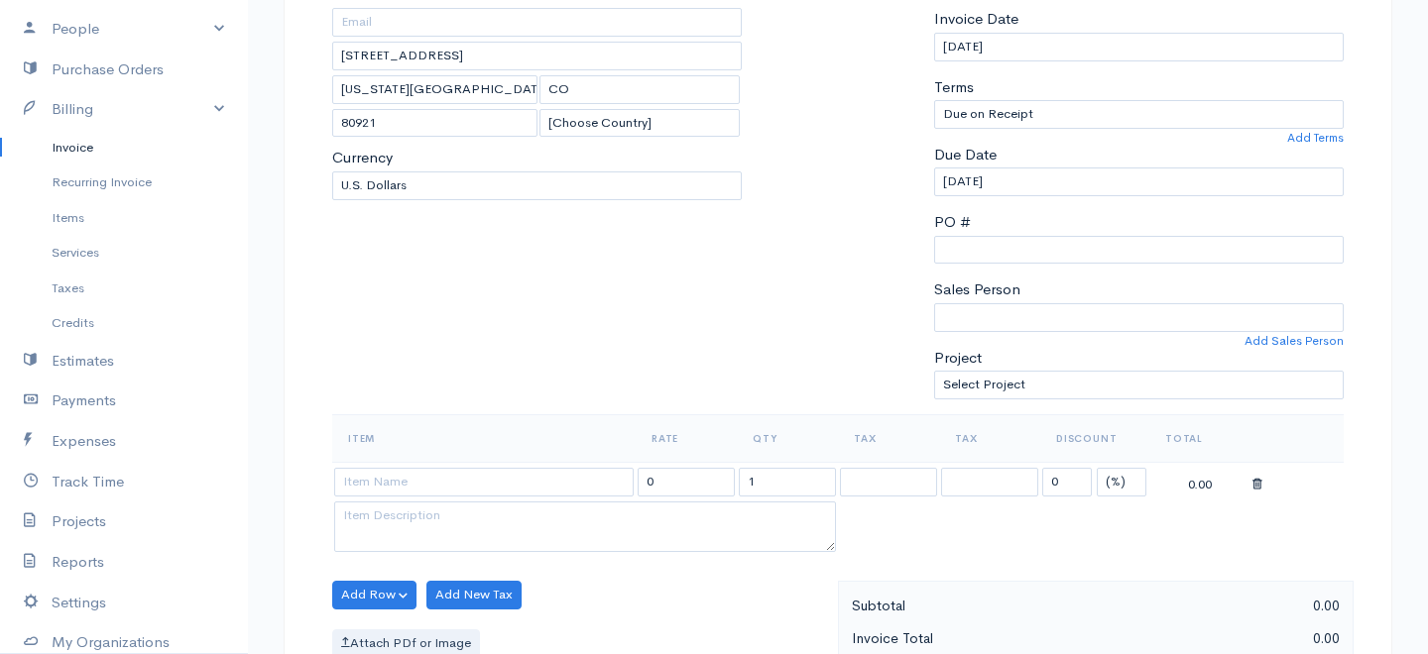
scroll to position [299, 0]
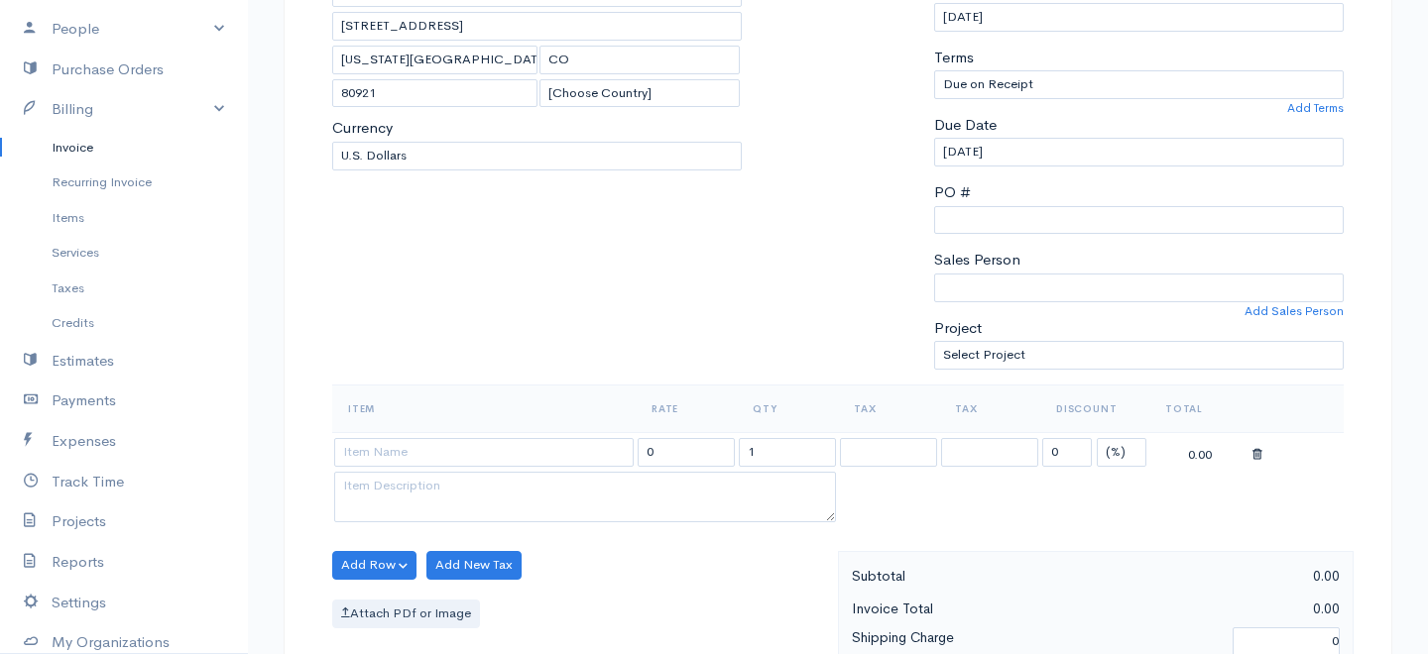
click at [522, 467] on td at bounding box center [483, 451] width 303 height 39
click at [516, 455] on input at bounding box center [483, 452] width 299 height 29
type input "Piano Entertainment"
type input "125.00"
click at [434, 473] on body "[PERSON_NAME] Upgrade Dashboard People Clients Vendors Staff Users Purchase Ord…" at bounding box center [714, 558] width 1428 height 1714
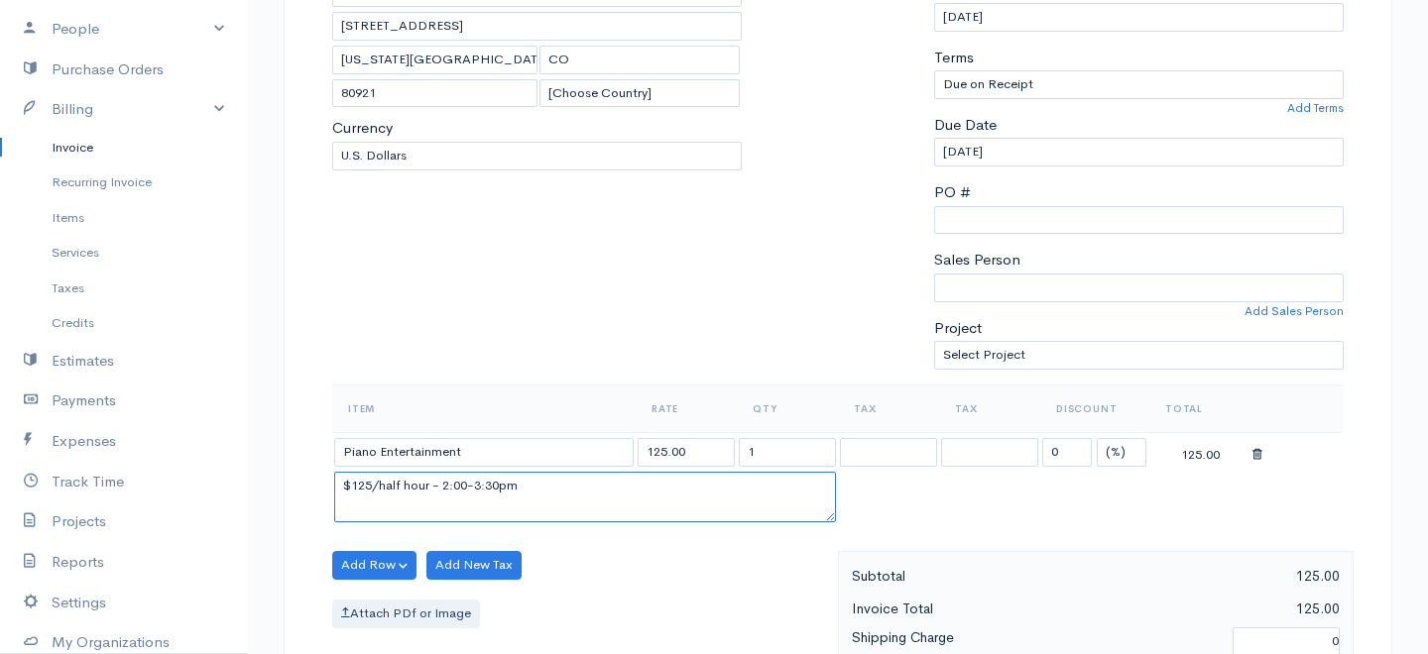
drag, startPoint x: 536, startPoint y: 487, endPoint x: 448, endPoint y: 486, distance: 88.2
click at [448, 486] on textarea "$125/half hour - 2:00-3:30pm" at bounding box center [585, 498] width 502 height 52
type textarea "$125/half hour - 1:50-3:50 PM"
drag, startPoint x: 772, startPoint y: 439, endPoint x: 731, endPoint y: 451, distance: 43.3
click at [731, 451] on tr "Piano Entertainment 125.00 1 0 (%) Flat 125.00" at bounding box center [837, 451] width 1011 height 39
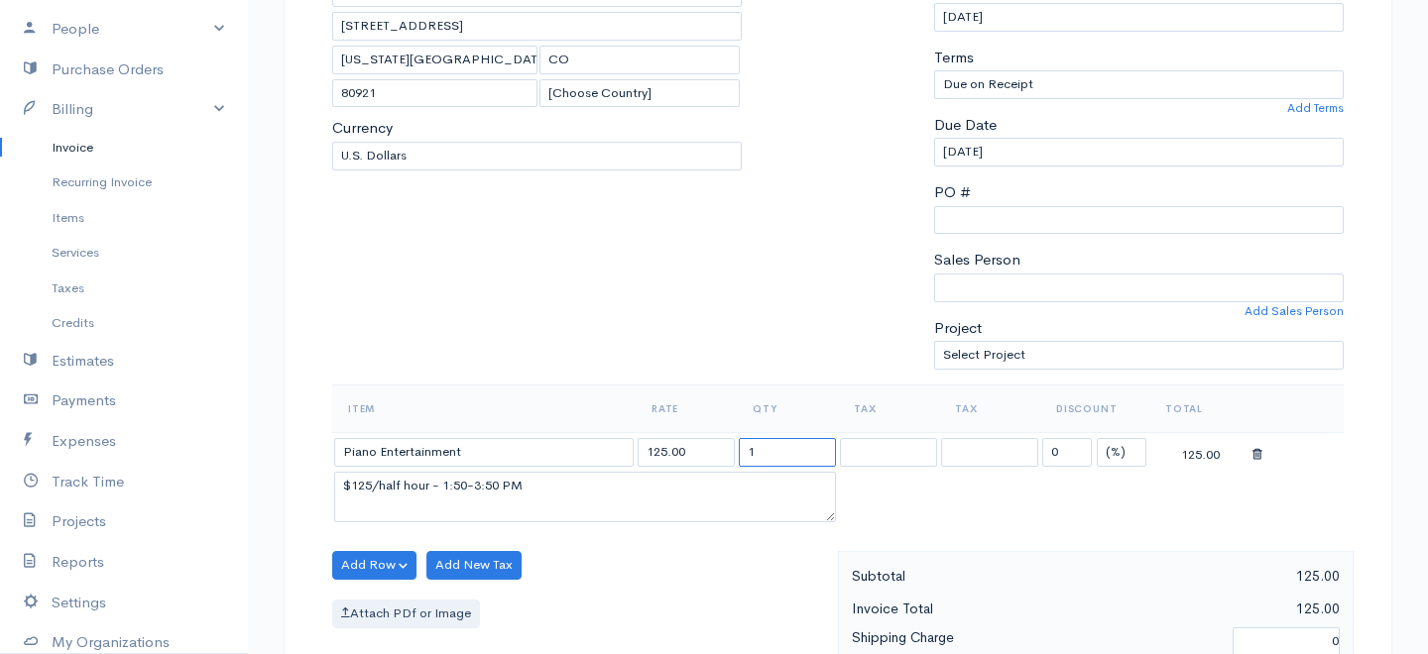
drag, startPoint x: 772, startPoint y: 452, endPoint x: 722, endPoint y: 450, distance: 50.6
click at [722, 450] on tr "Piano Entertainment 125.00 1 0 (%) Flat 125.00" at bounding box center [837, 451] width 1011 height 39
type input "4"
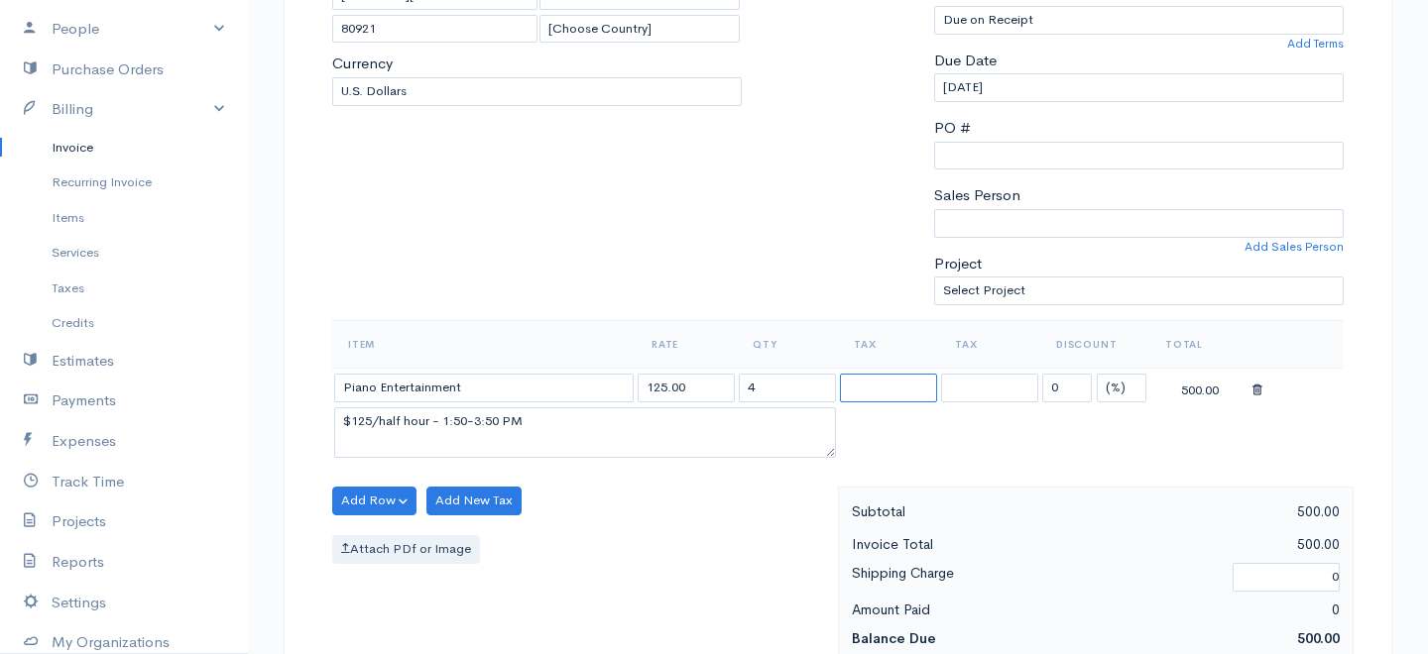
scroll to position [397, 0]
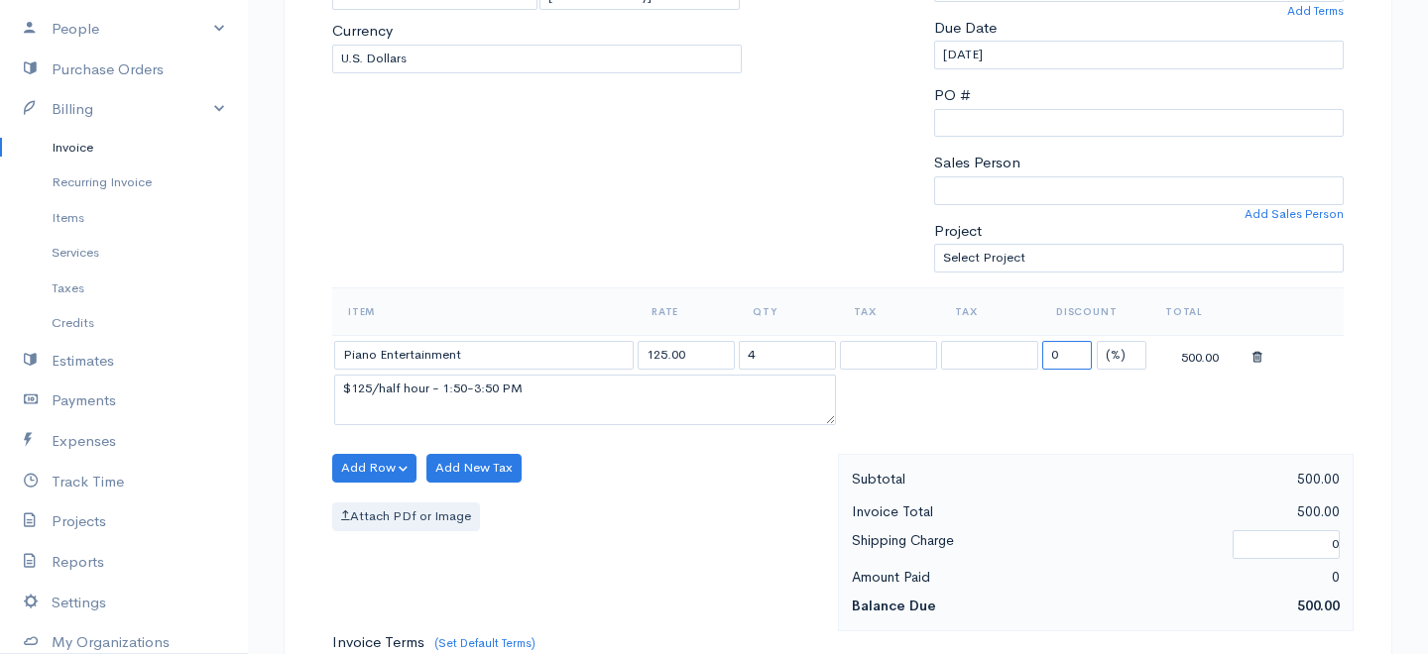
drag, startPoint x: 1072, startPoint y: 350, endPoint x: 998, endPoint y: 349, distance: 73.4
click at [998, 349] on tr "Piano Entertainment 125.00 4 0 (%) Flat 500.00" at bounding box center [837, 354] width 1011 height 39
type input "200"
click at [1119, 357] on select "(%) Flat" at bounding box center [1121, 355] width 50 height 29
select select "2"
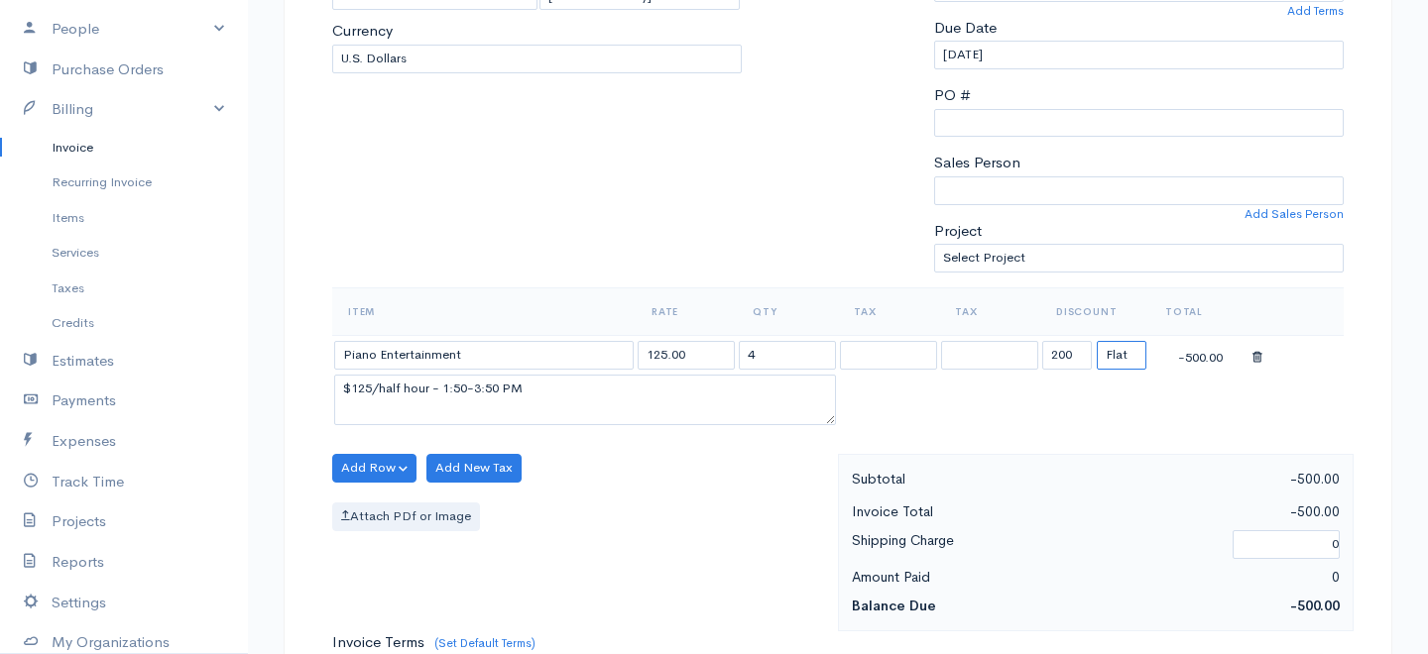
click at [1096, 341] on select "(%) Flat" at bounding box center [1121, 355] width 50 height 29
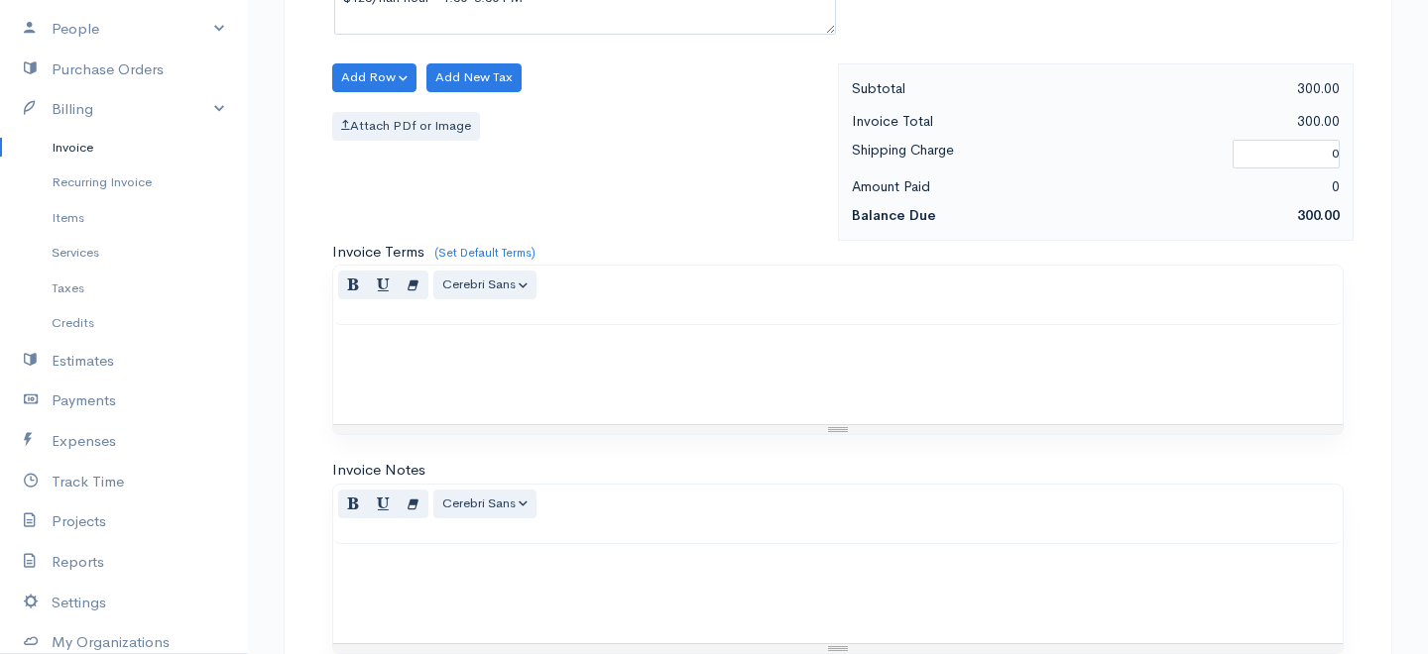
scroll to position [1060, 0]
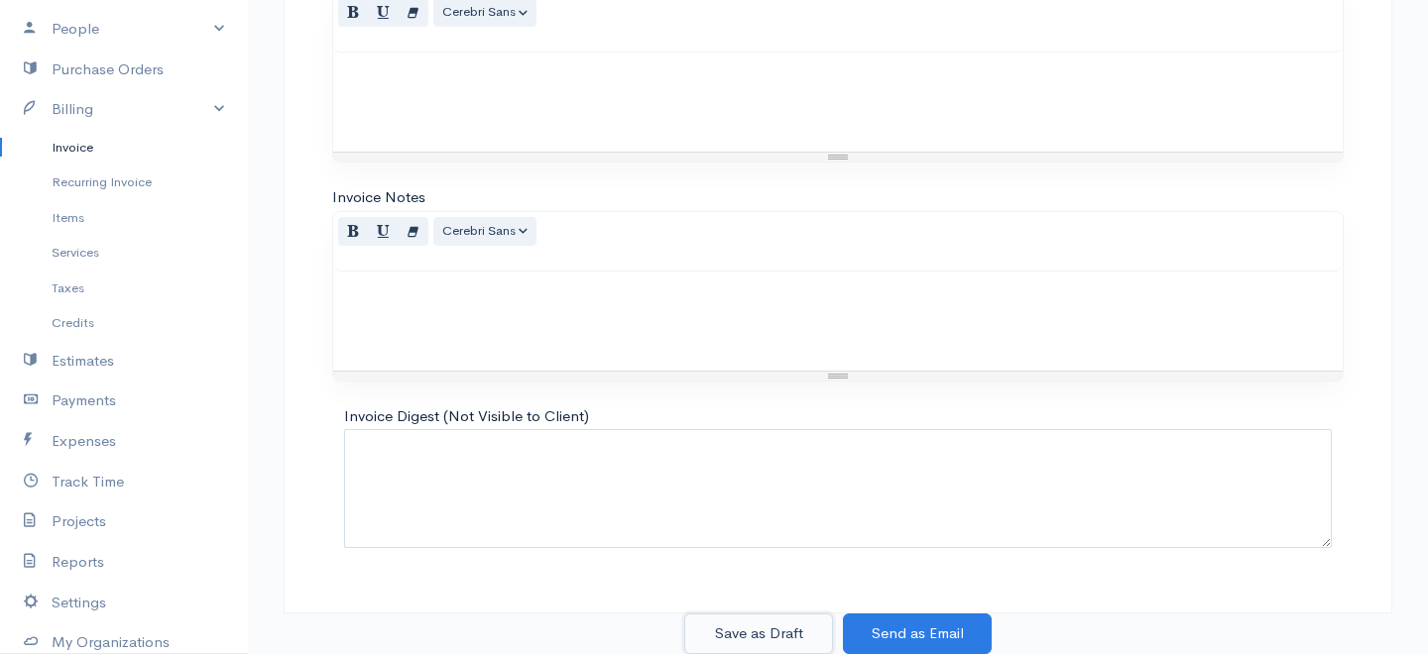
click at [776, 624] on button "Save as Draft" at bounding box center [758, 634] width 149 height 41
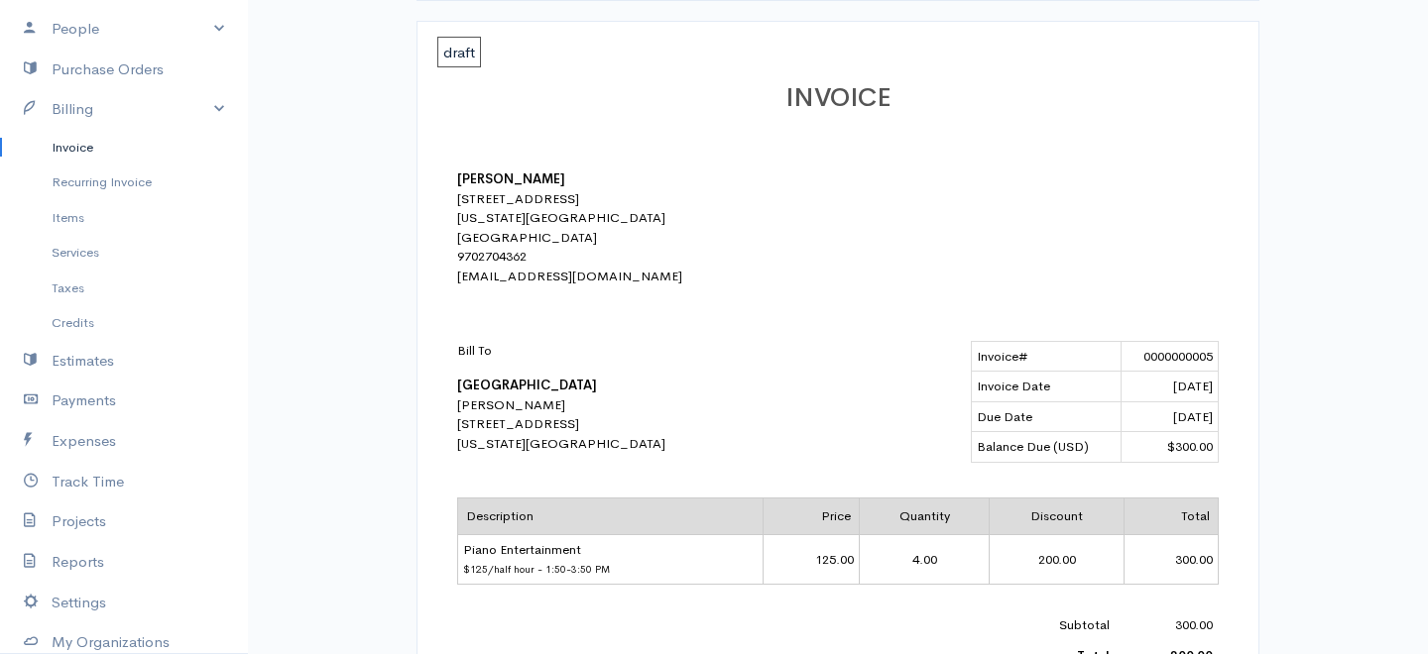
scroll to position [278, 0]
click at [582, 572] on span "$125/half hour - 1:50-3:50 PM" at bounding box center [536, 566] width 147 height 13
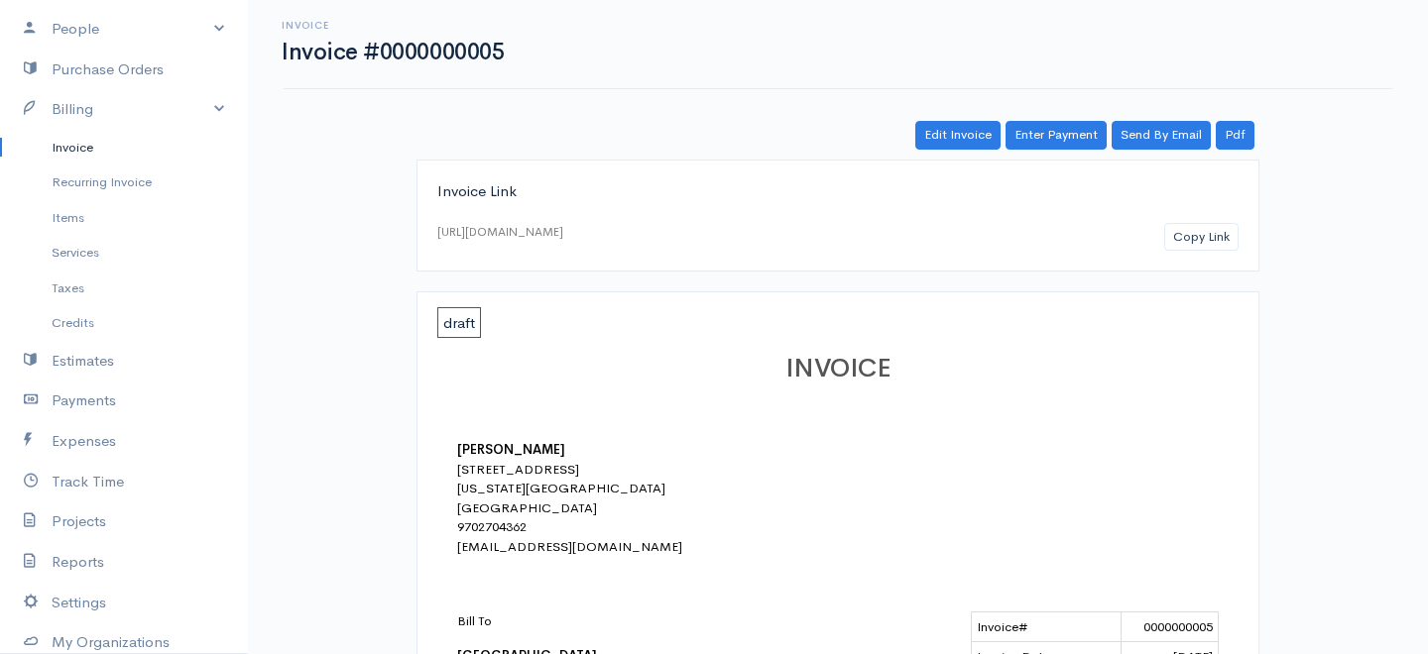
scroll to position [0, 0]
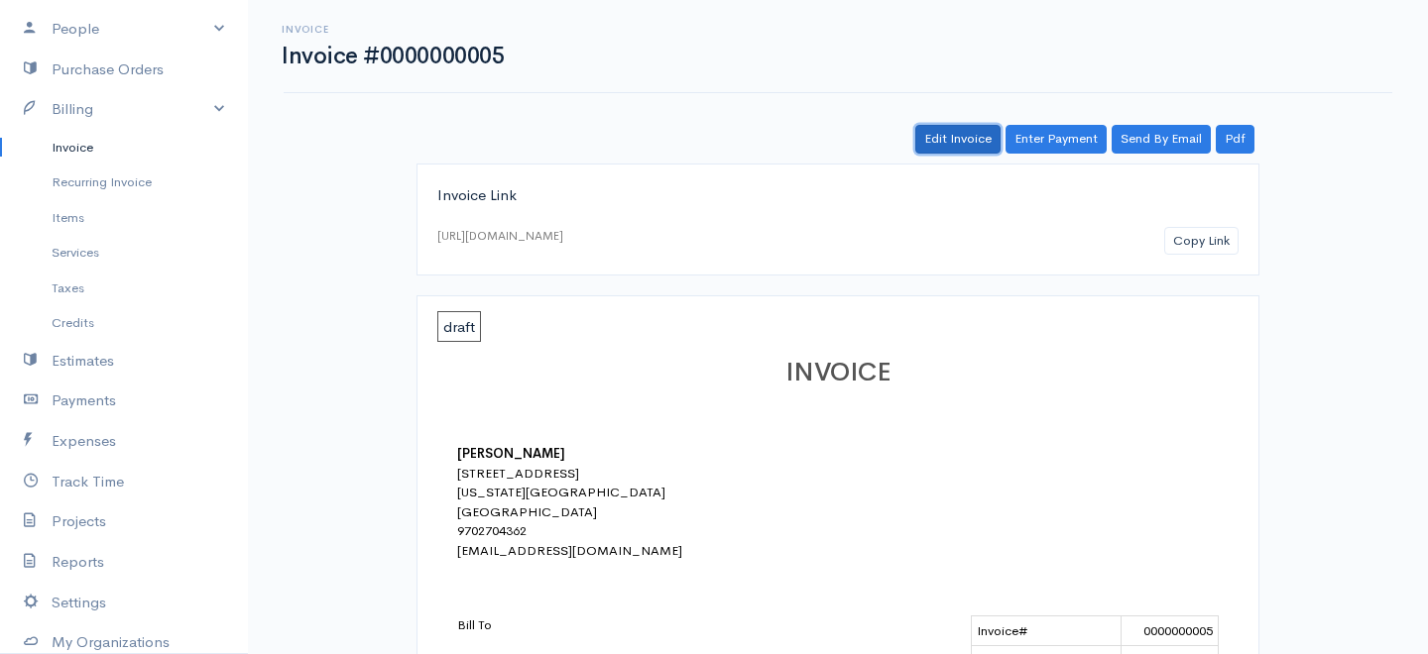
click at [944, 127] on link "Edit Invoice" at bounding box center [957, 139] width 85 height 29
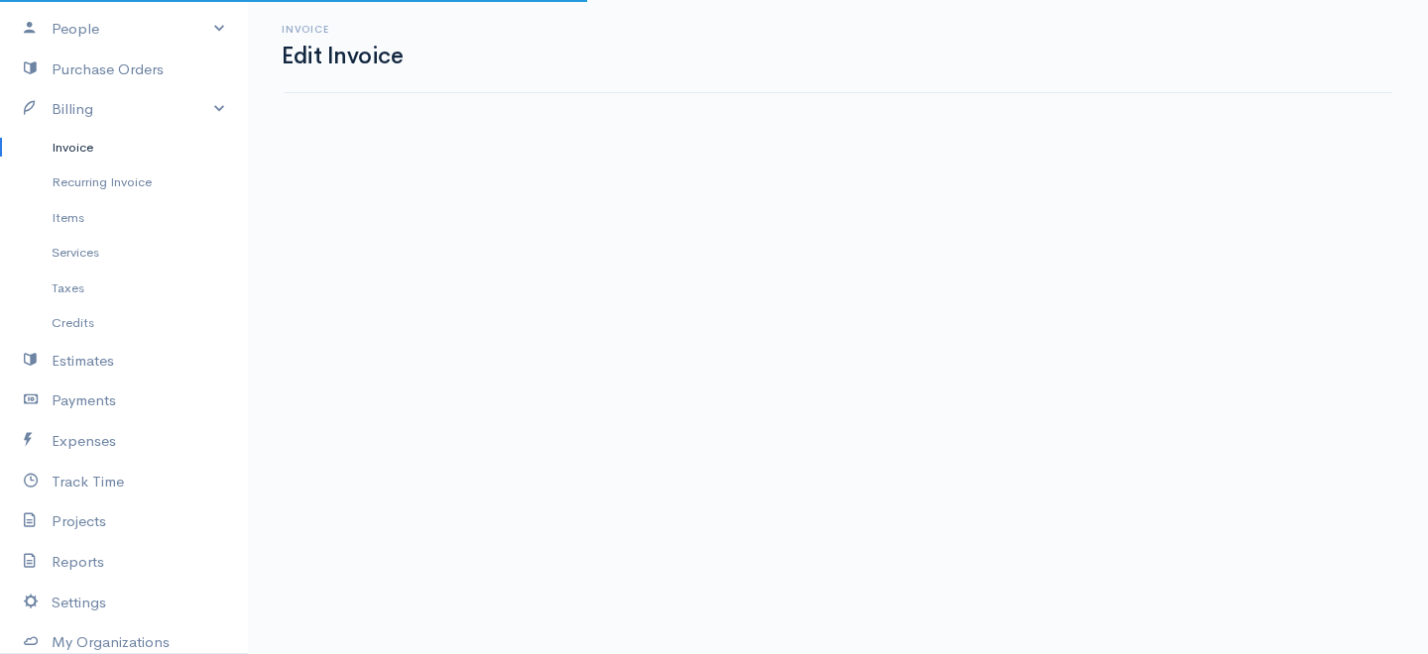
select select "2"
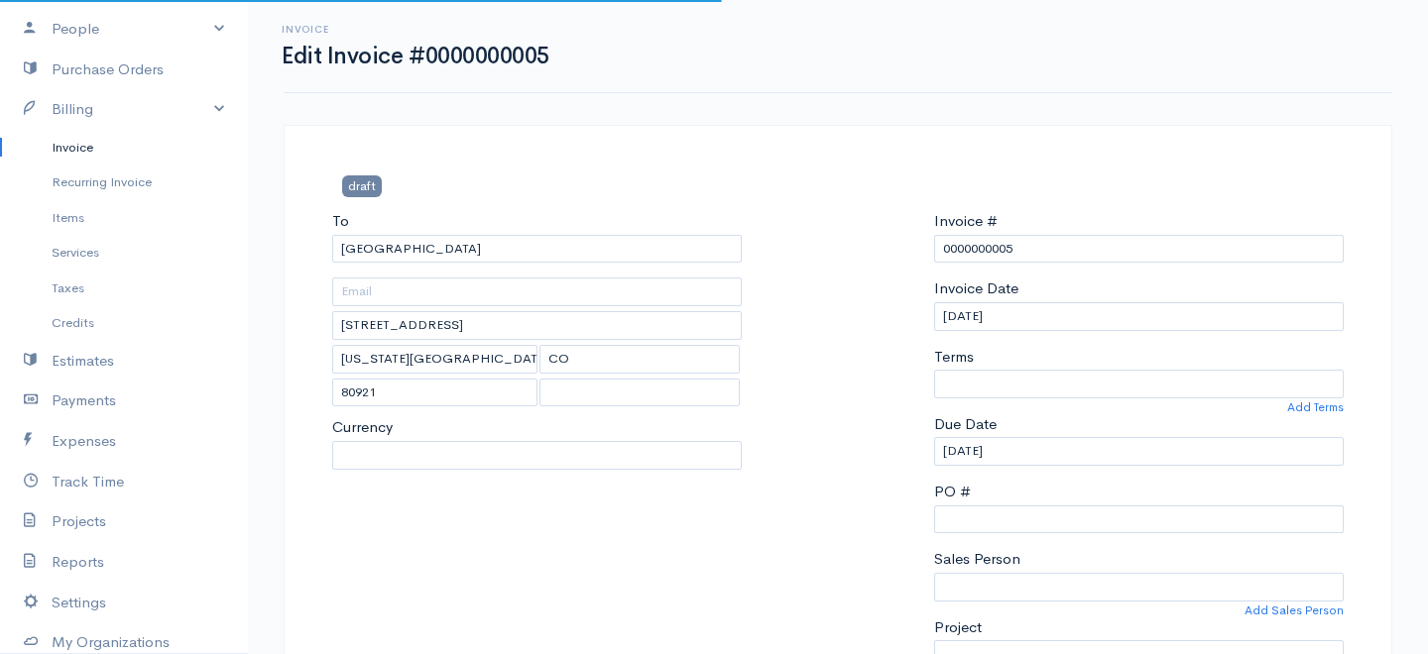
select select "[GEOGRAPHIC_DATA]"
select select "USD"
select select "0"
select select
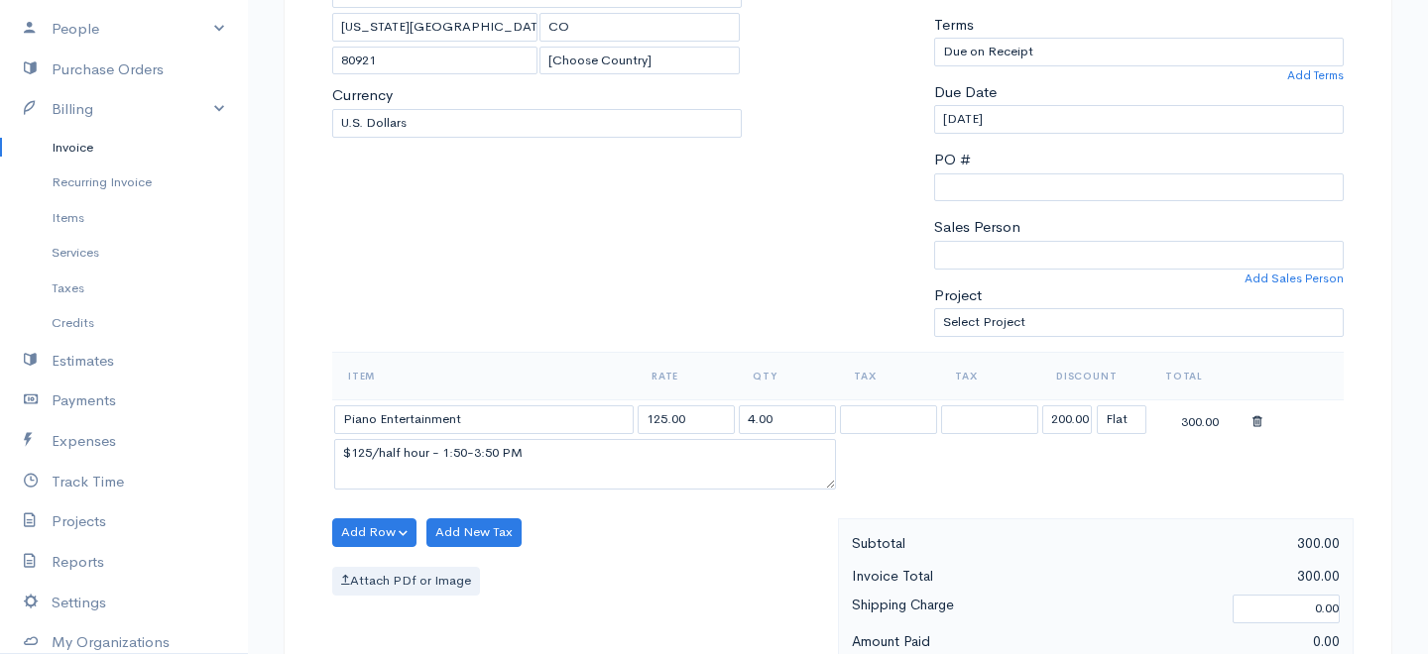
scroll to position [328, 0]
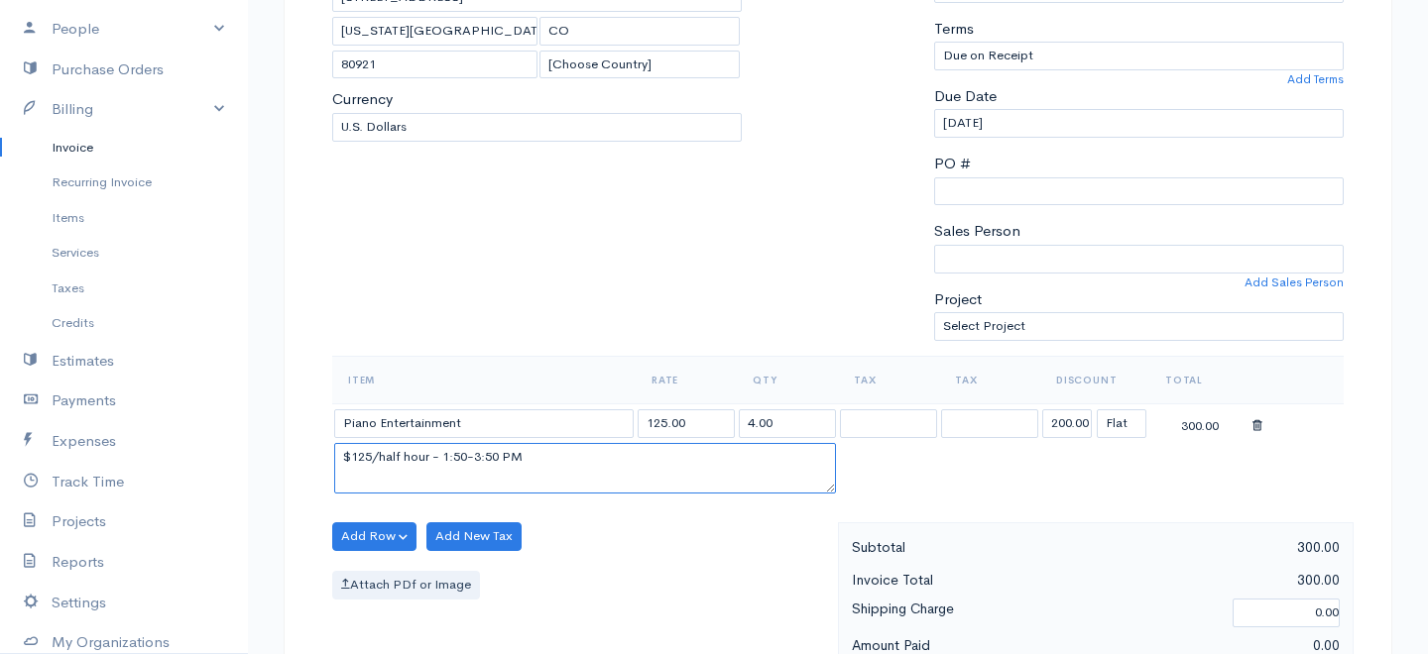
click at [346, 458] on textarea "$125/half hour - 1:50-3:50 PM" at bounding box center [585, 469] width 502 height 52
type textarea "[DATE] - $125/half hour - 1:50-3:50 PM"
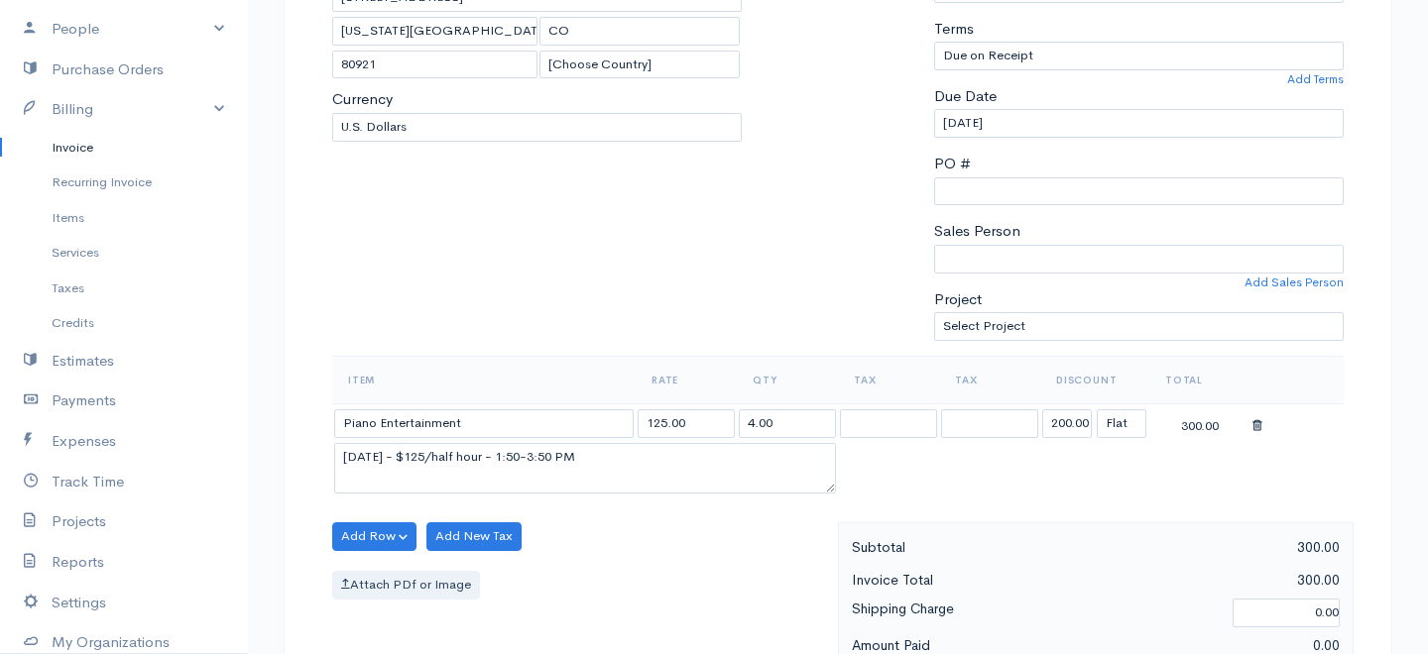
click at [670, 541] on div "Add Row Add Item Row Add Time Row Add New Tax Attach PDf or Image" at bounding box center [580, 610] width 516 height 177
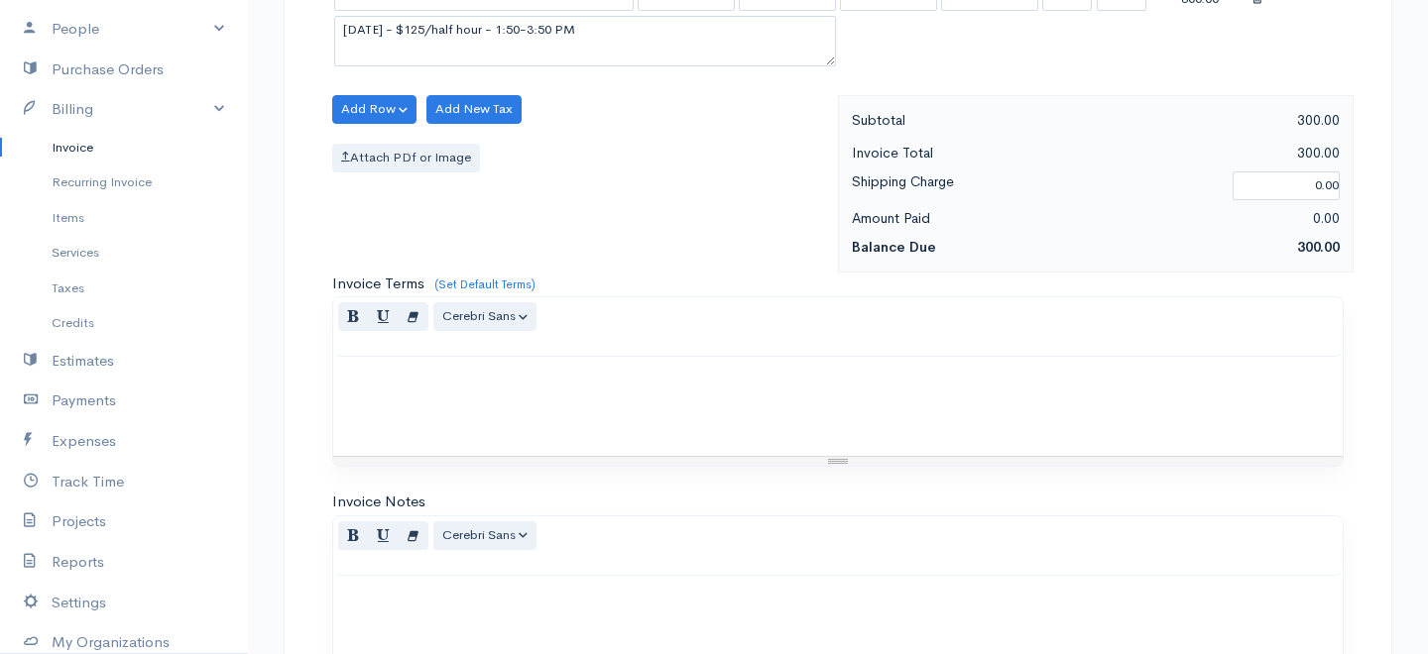
scroll to position [1060, 0]
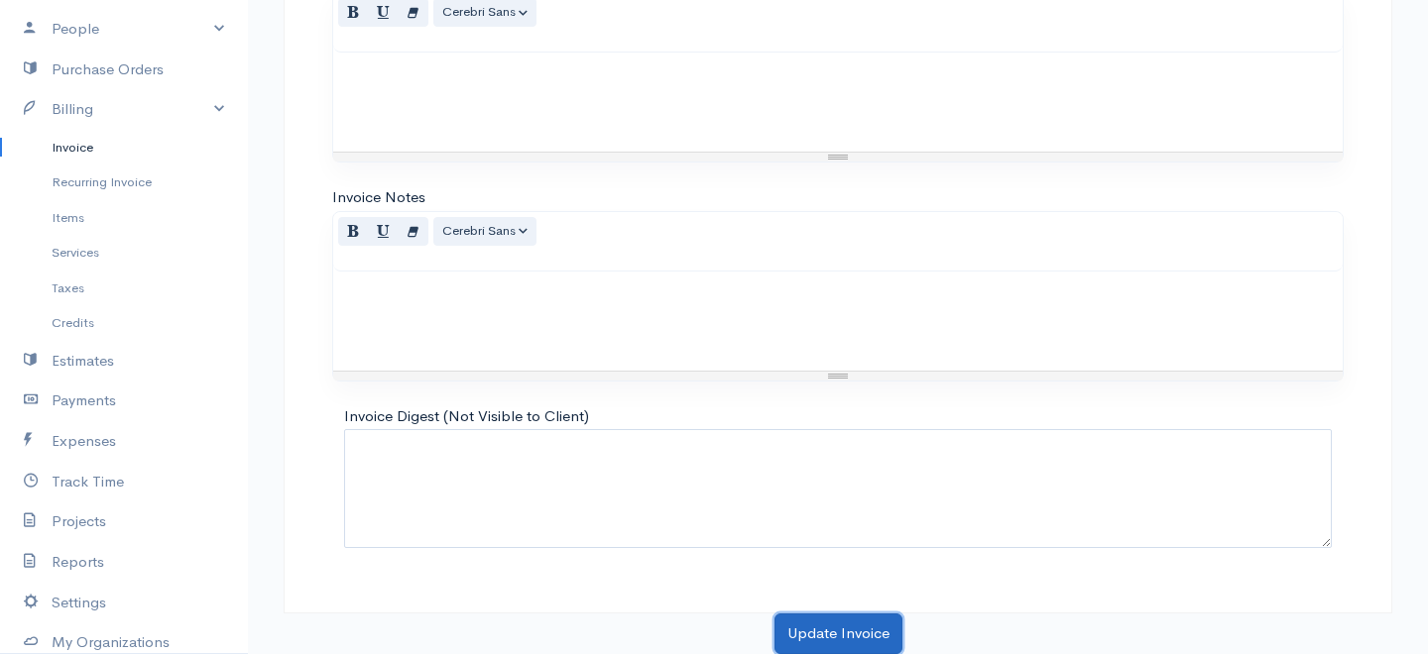
click at [836, 615] on button "Update Invoice" at bounding box center [838, 634] width 128 height 41
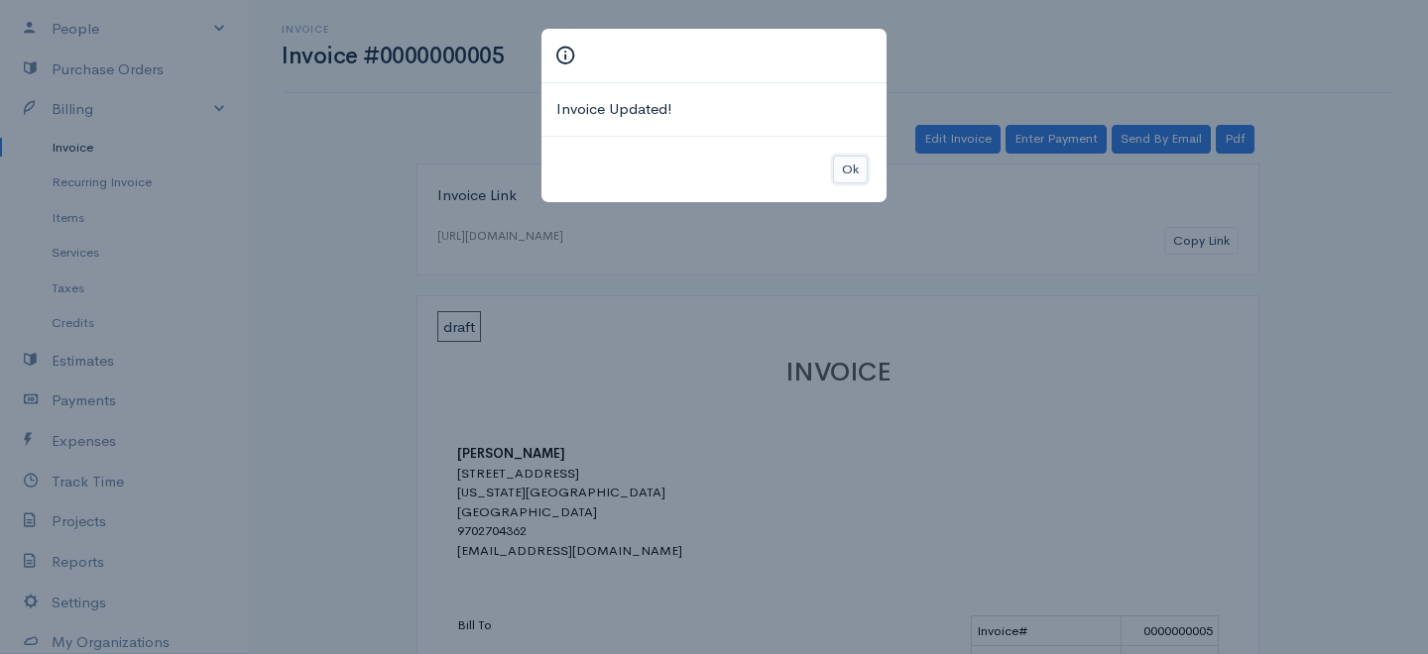
click at [849, 162] on button "Ok" at bounding box center [850, 170] width 35 height 29
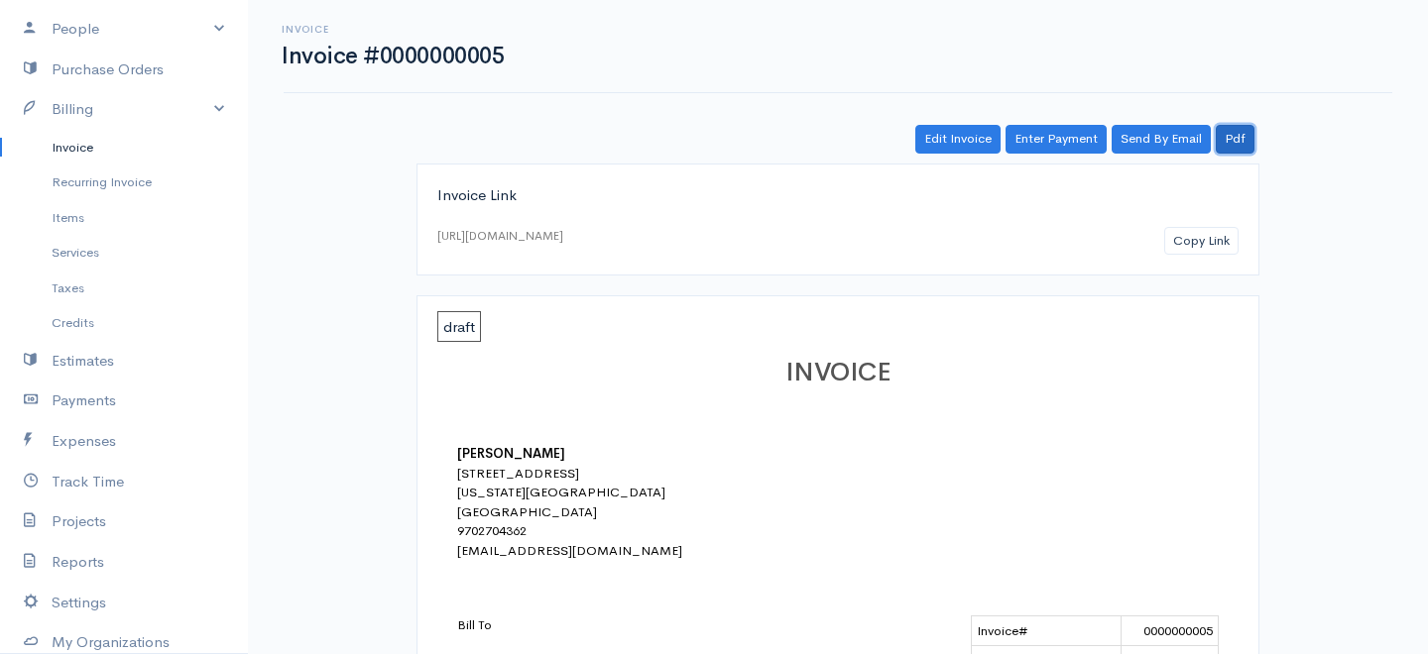
click at [1233, 138] on link "Pdf" at bounding box center [1234, 139] width 39 height 29
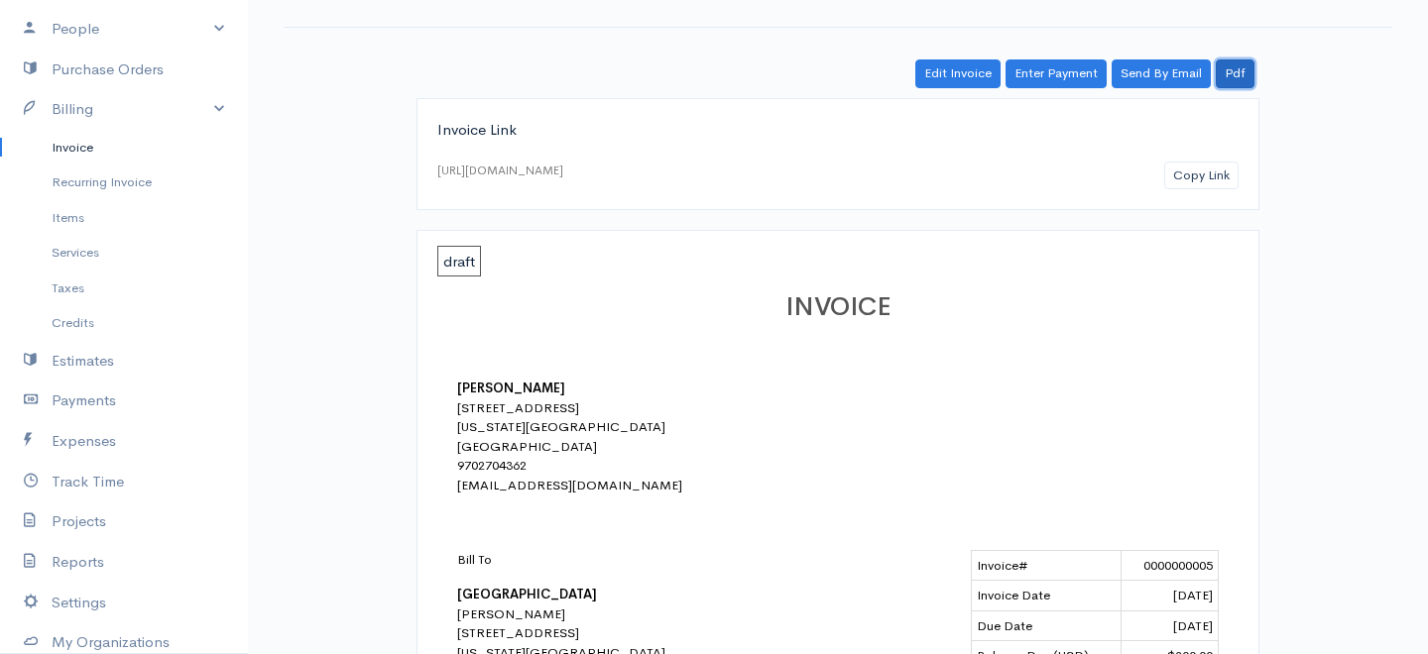
scroll to position [68, 0]
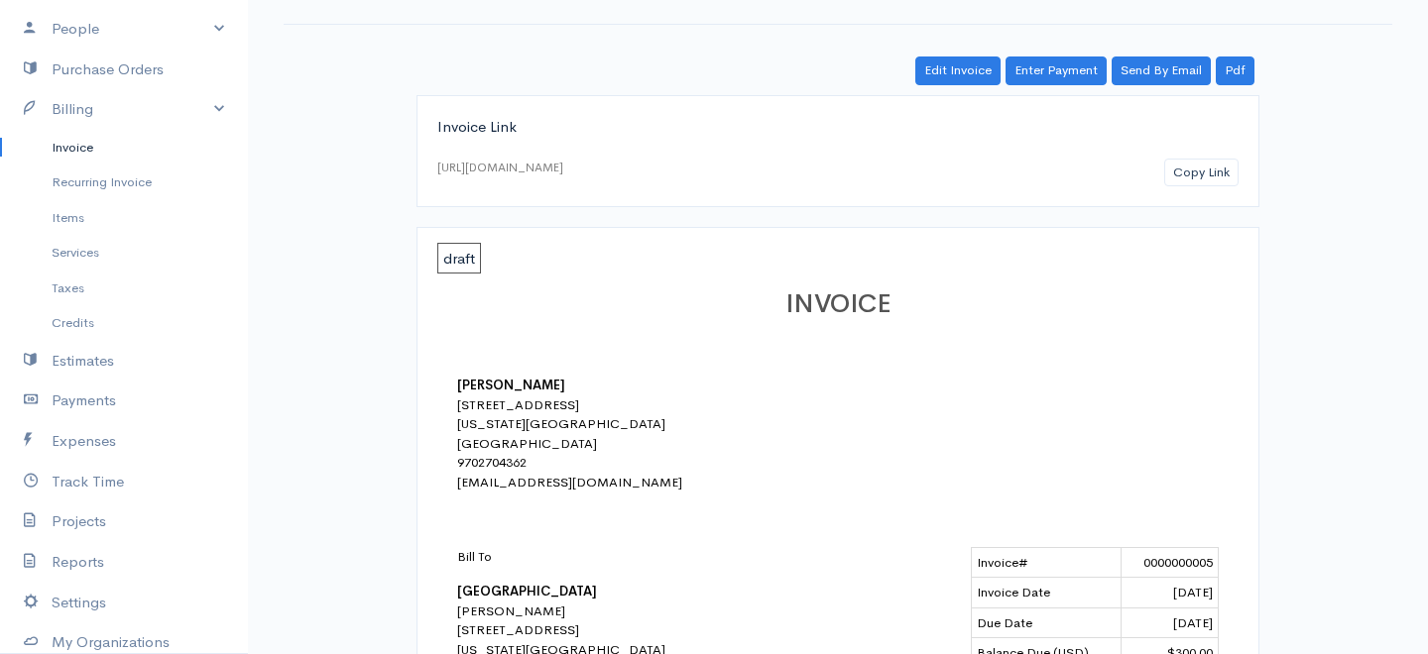
click at [110, 150] on link "Invoice" at bounding box center [124, 148] width 248 height 36
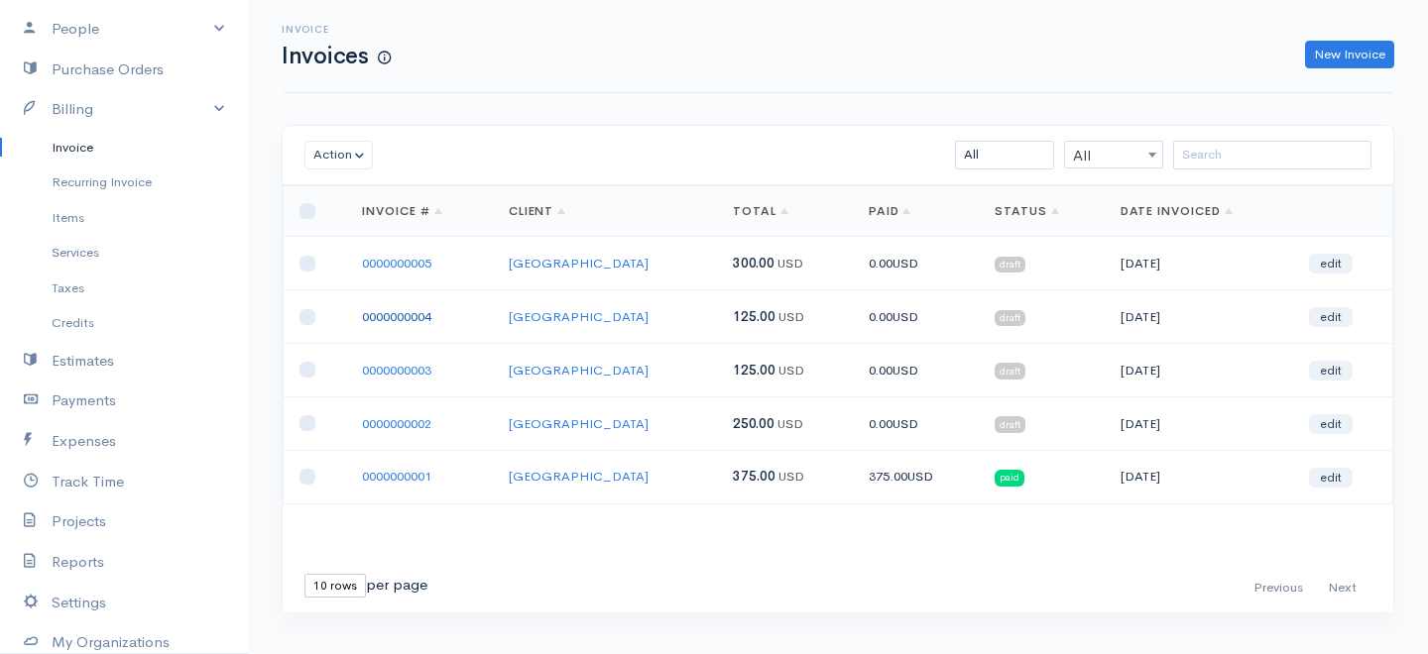
click at [400, 308] on link "0000000004" at bounding box center [396, 316] width 69 height 17
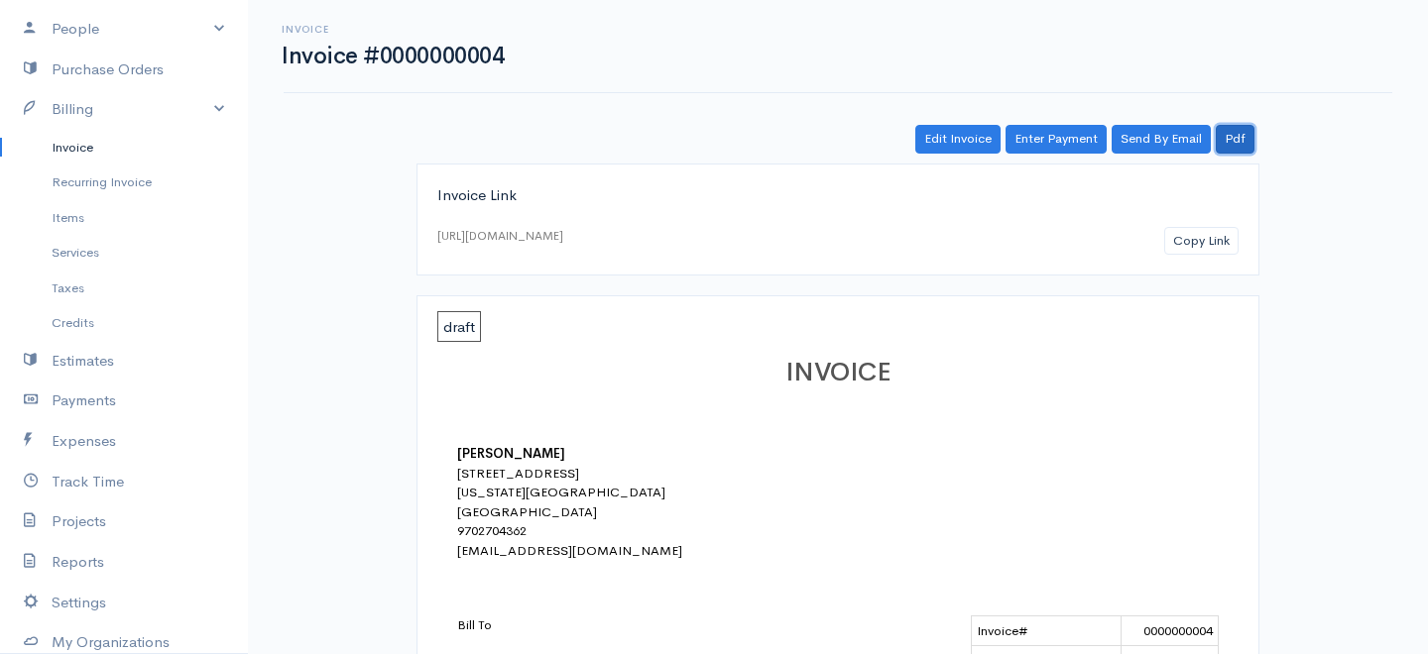
click at [1241, 143] on link "Pdf" at bounding box center [1234, 139] width 39 height 29
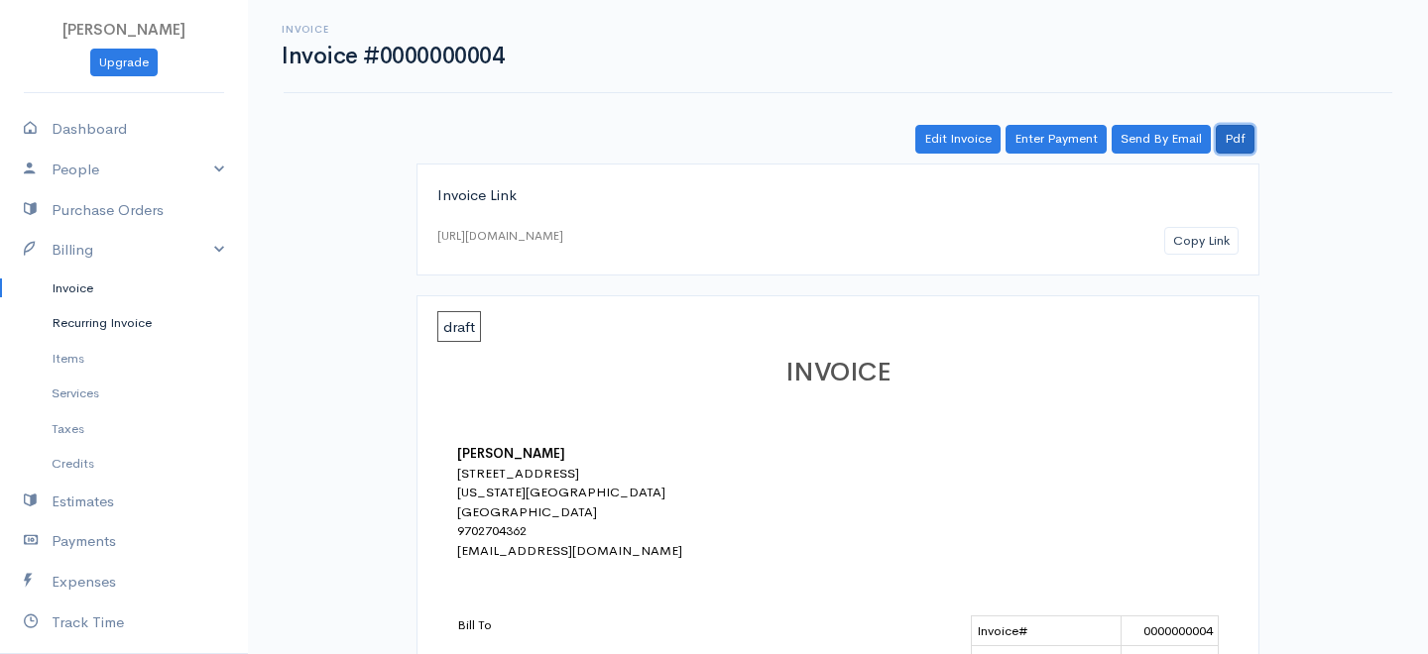
scroll to position [297, 0]
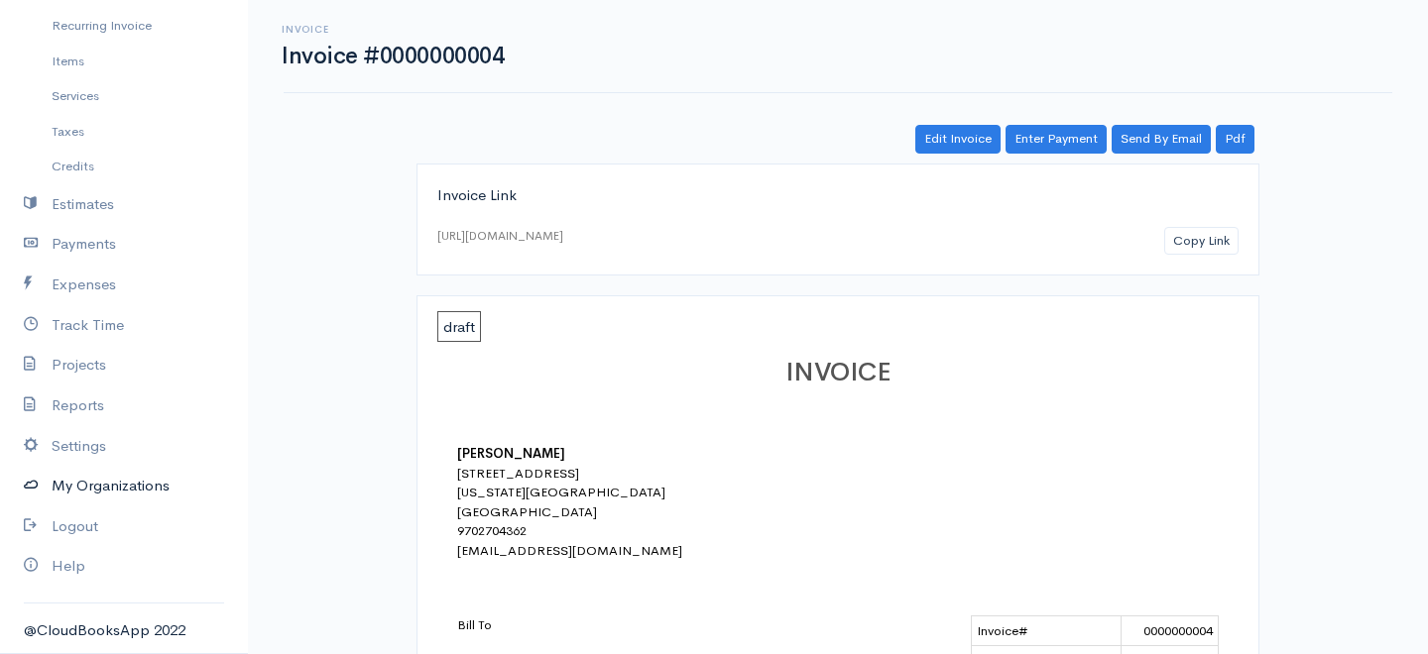
click at [98, 485] on link "My Organizations" at bounding box center [124, 486] width 248 height 41
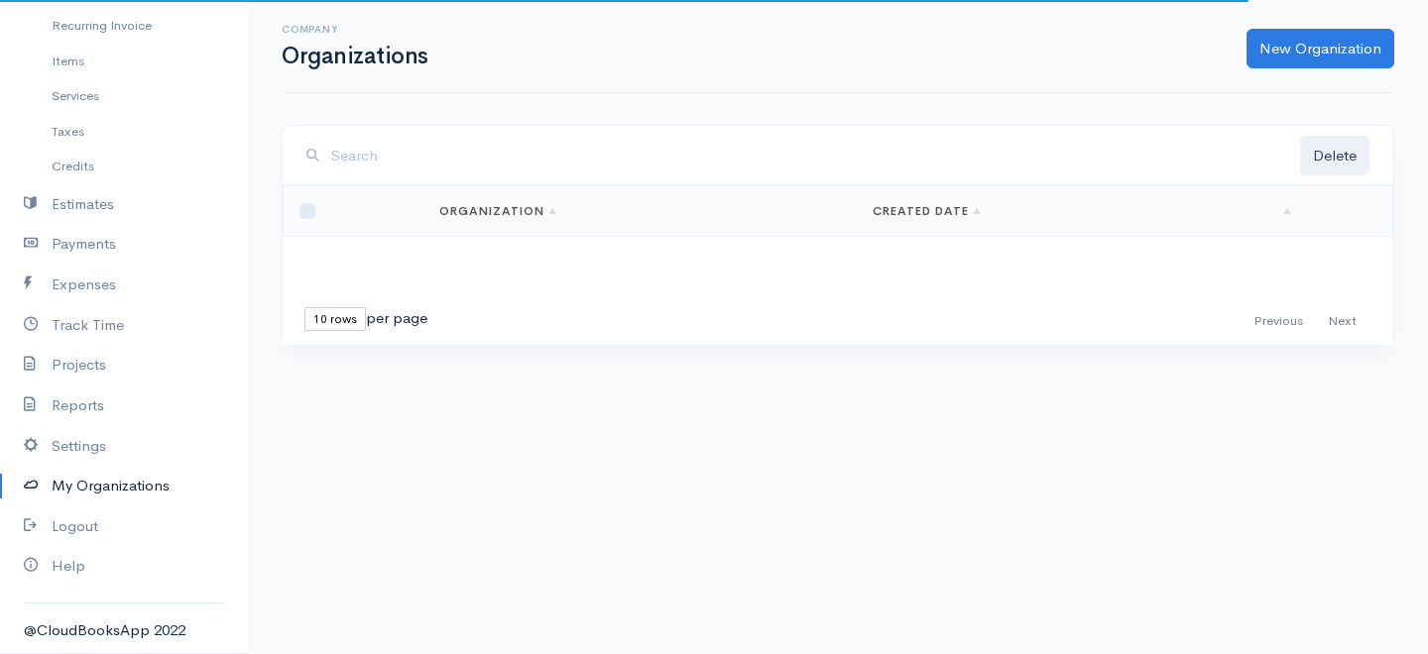
click at [138, 481] on link "My Organizations" at bounding box center [124, 486] width 248 height 41
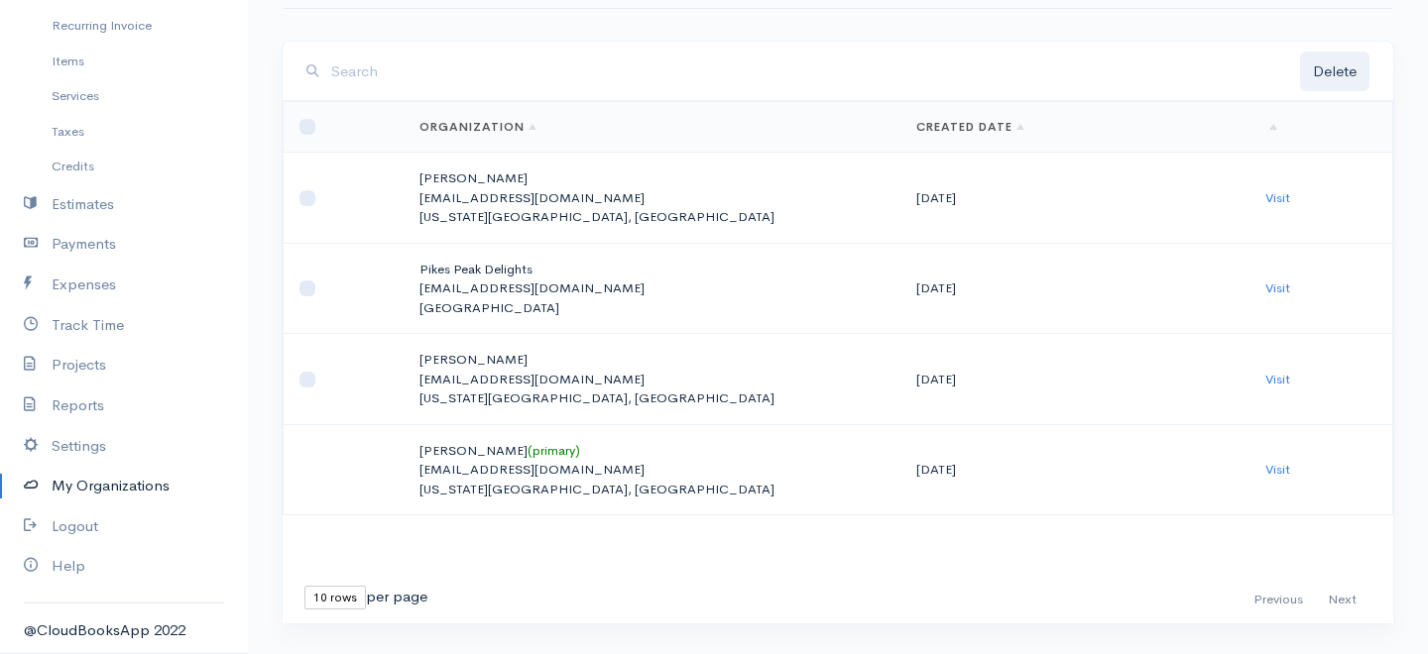
scroll to position [118, 0]
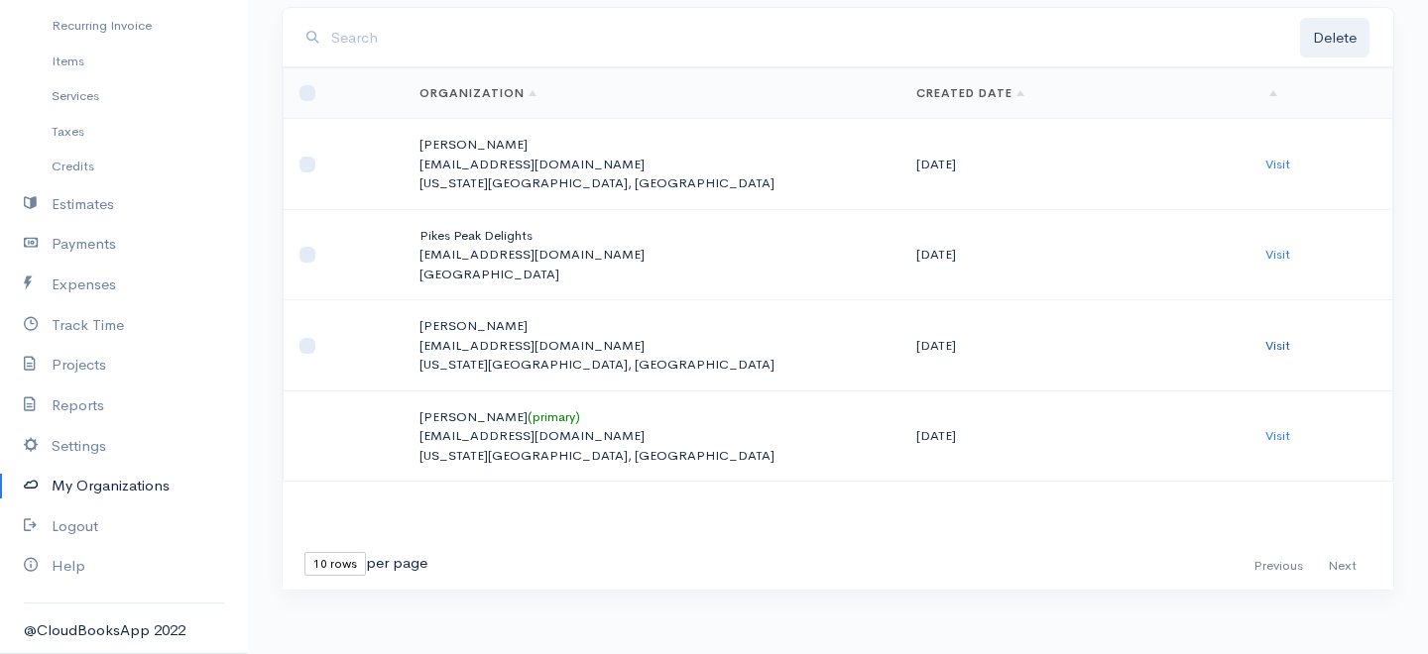
click at [1282, 347] on link "Visit" at bounding box center [1277, 345] width 25 height 17
